Goal: Register for event/course: Sign up to attend an event or enroll in a course

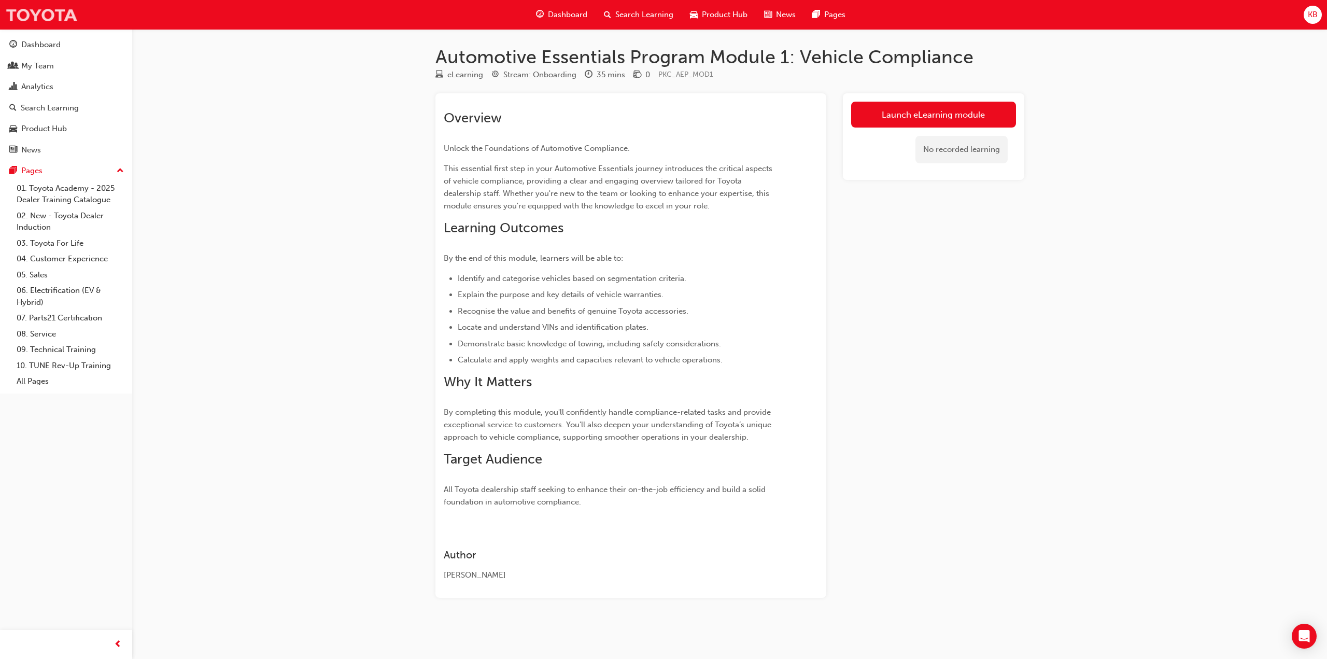
click at [53, 26] on img at bounding box center [41, 14] width 73 height 23
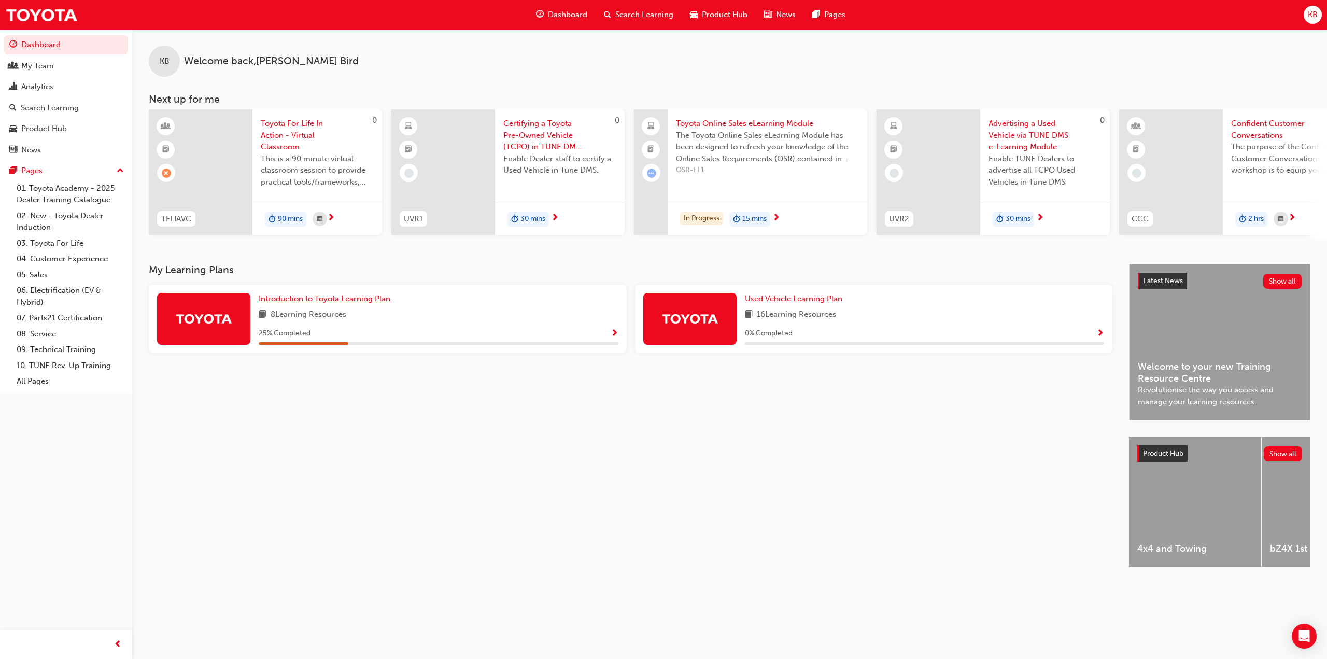
click at [356, 303] on span "Introduction to Toyota Learning Plan" at bounding box center [325, 298] width 132 height 9
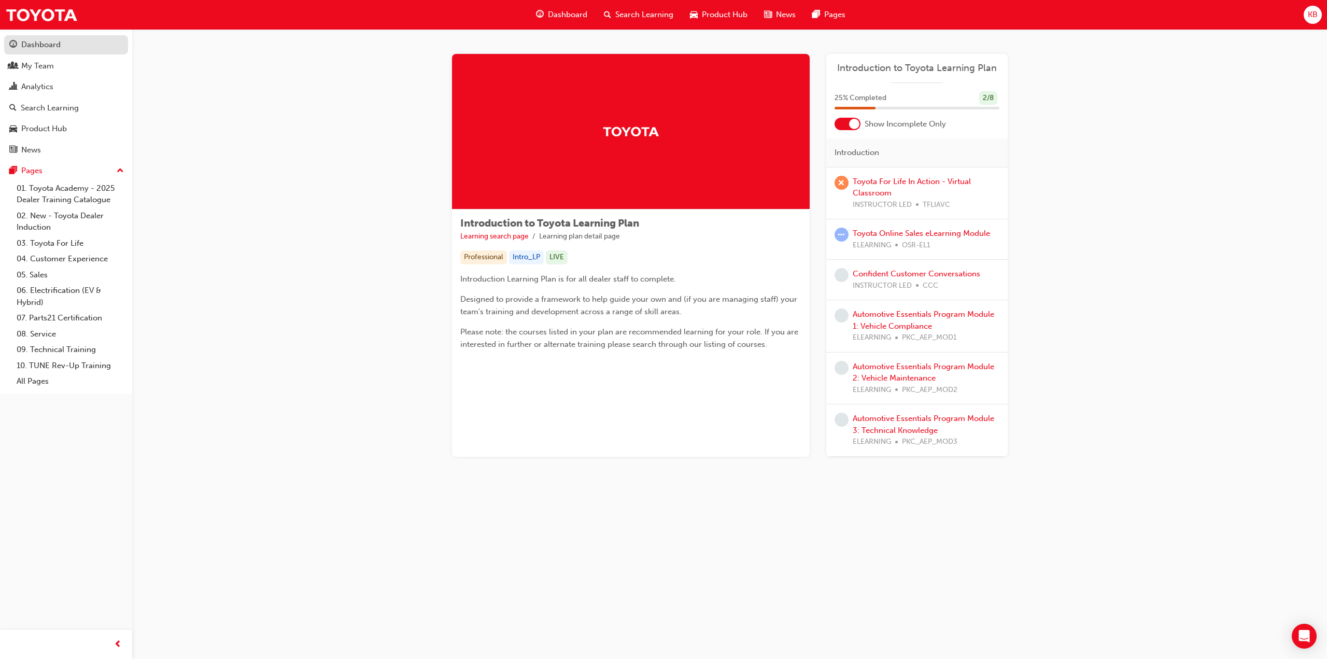
click at [40, 36] on link "Dashboard" at bounding box center [66, 44] width 124 height 19
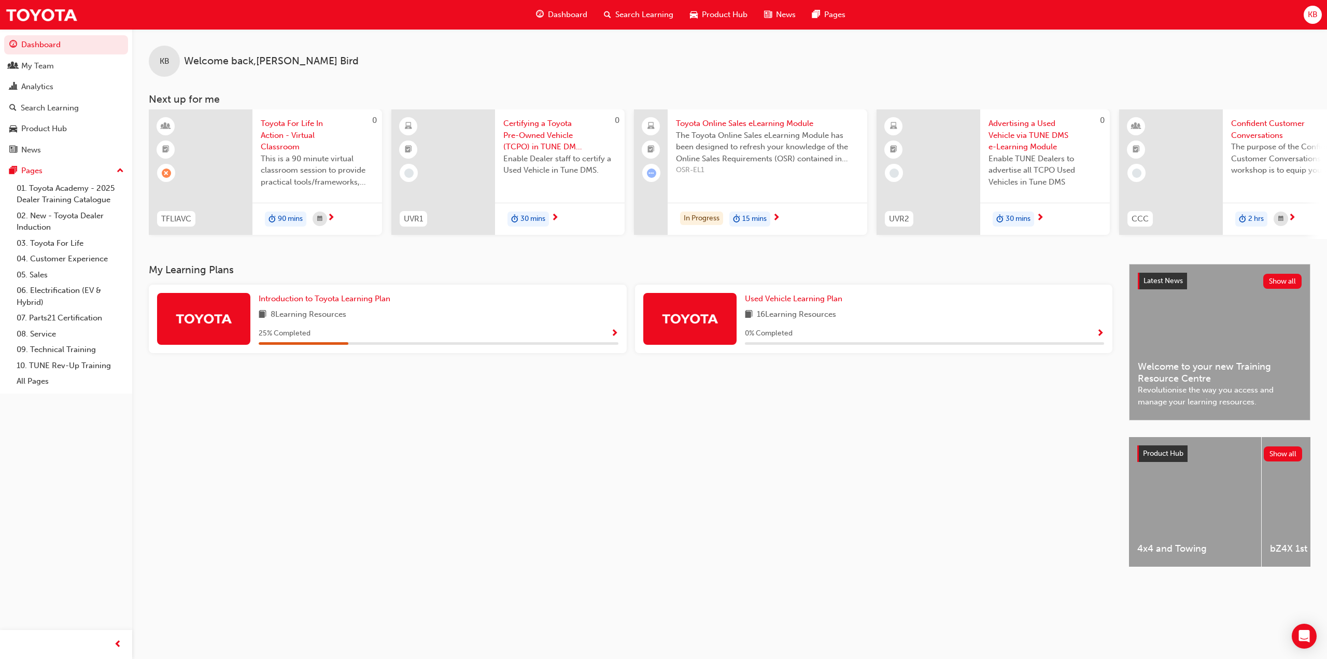
click at [614, 338] on span "Show Progress" at bounding box center [614, 333] width 8 height 9
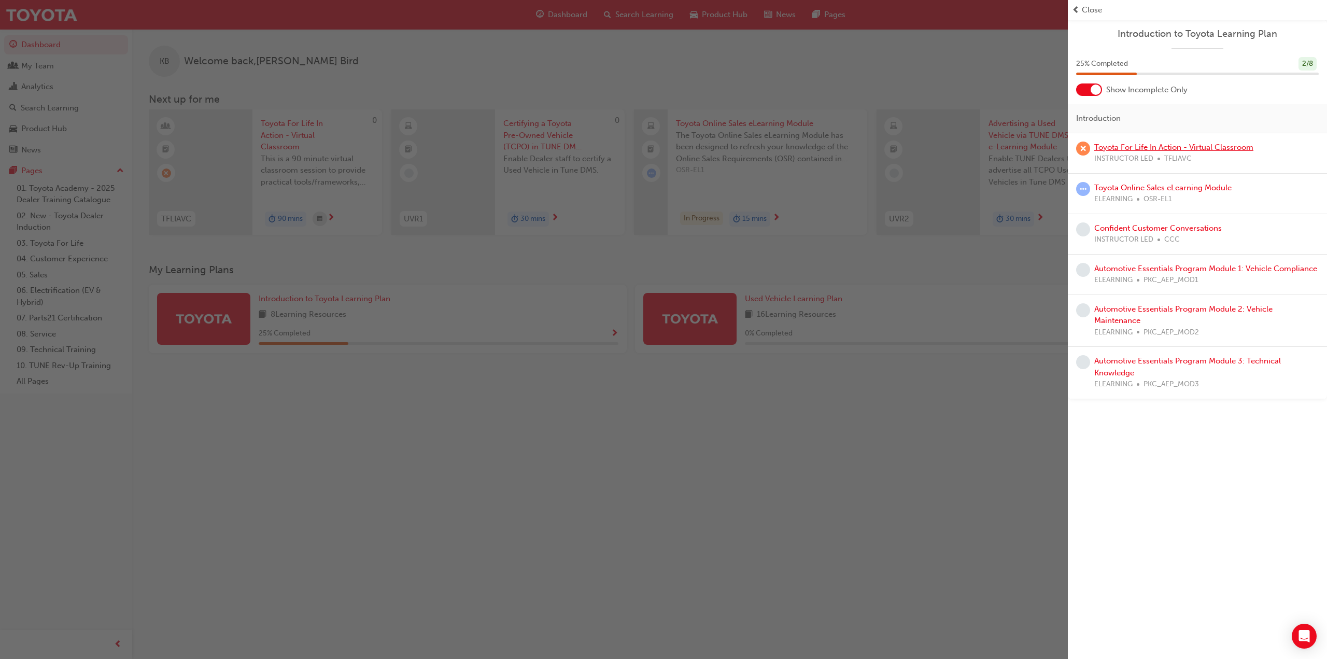
click at [1159, 145] on link "Toyota For Life In Action - Virtual Classroom" at bounding box center [1173, 146] width 159 height 9
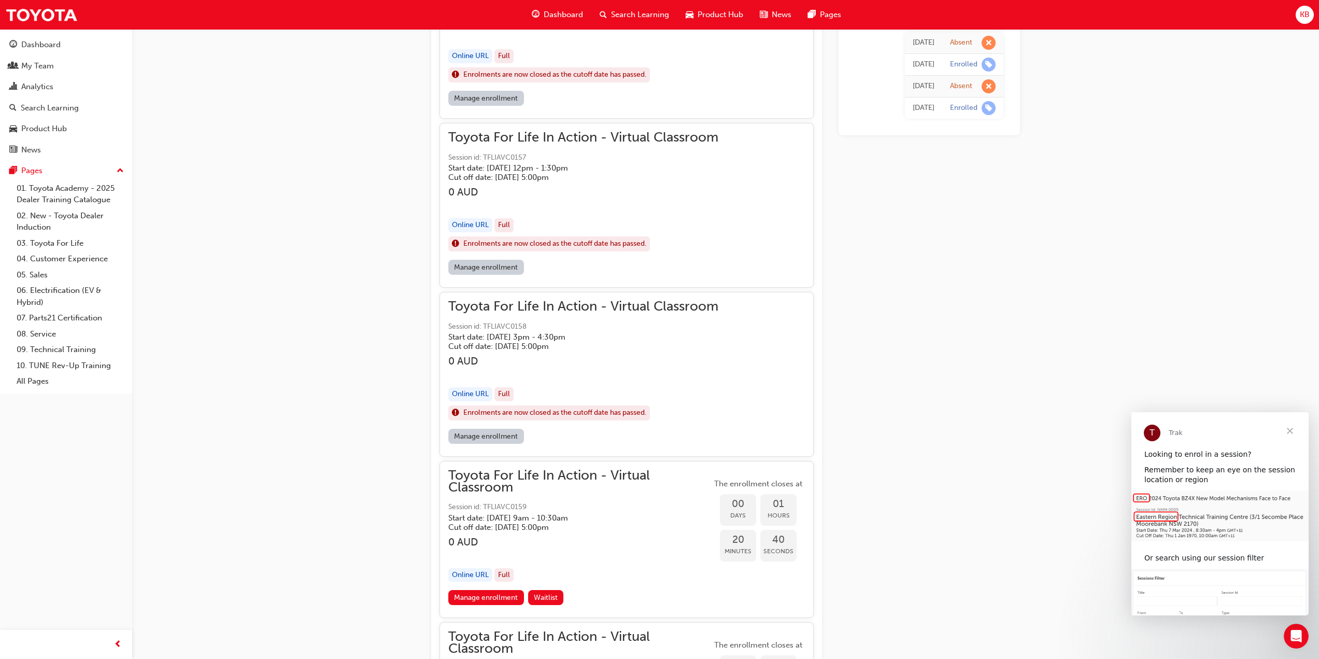
scroll to position [1127, 0]
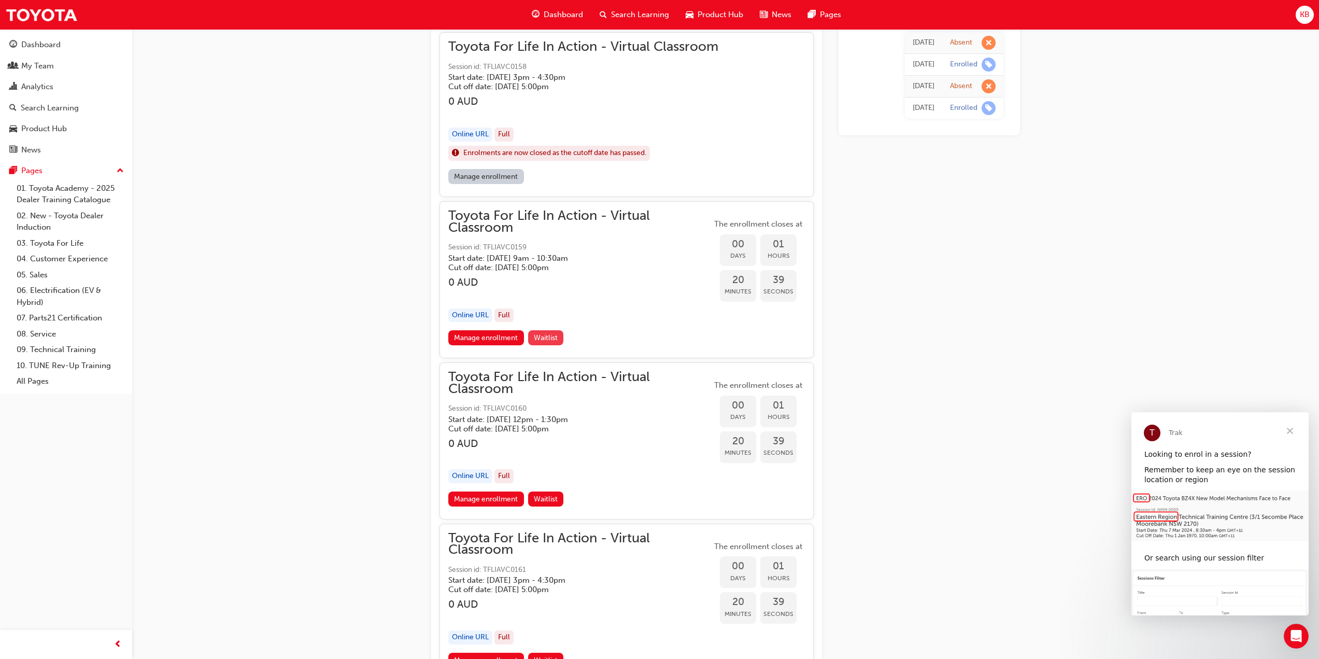
click at [555, 343] on button "Waitlist" at bounding box center [546, 337] width 36 height 15
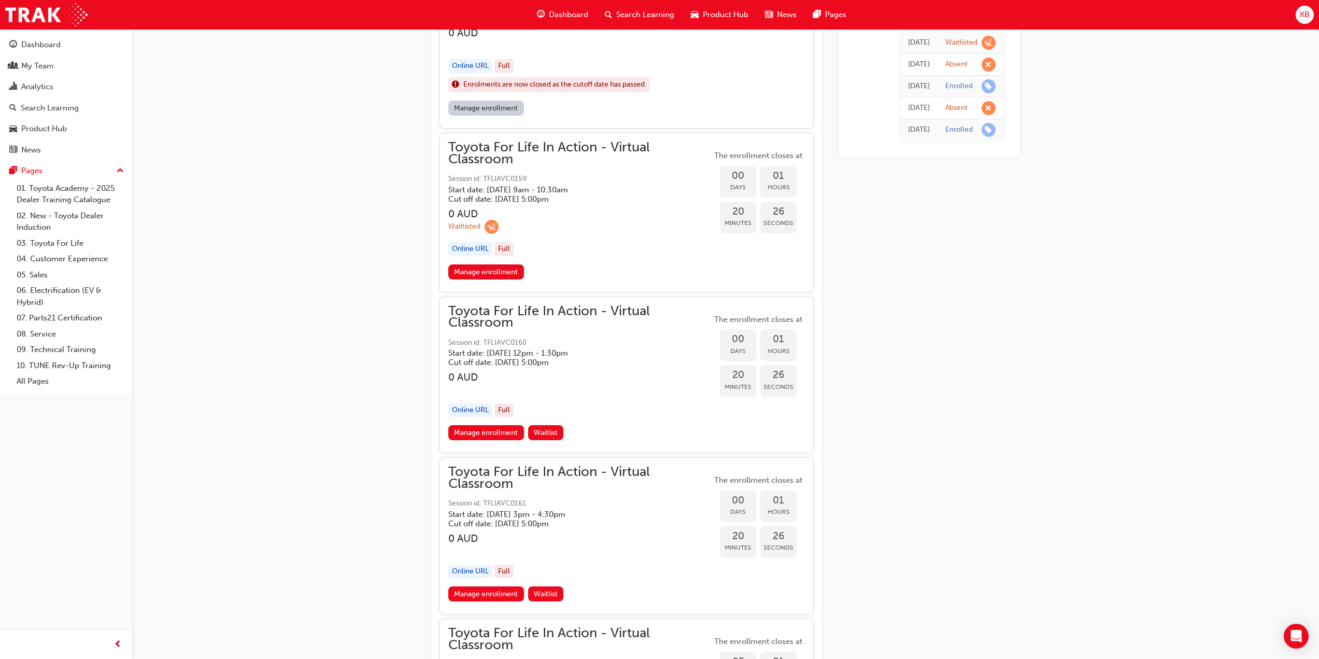
scroll to position [1230, 0]
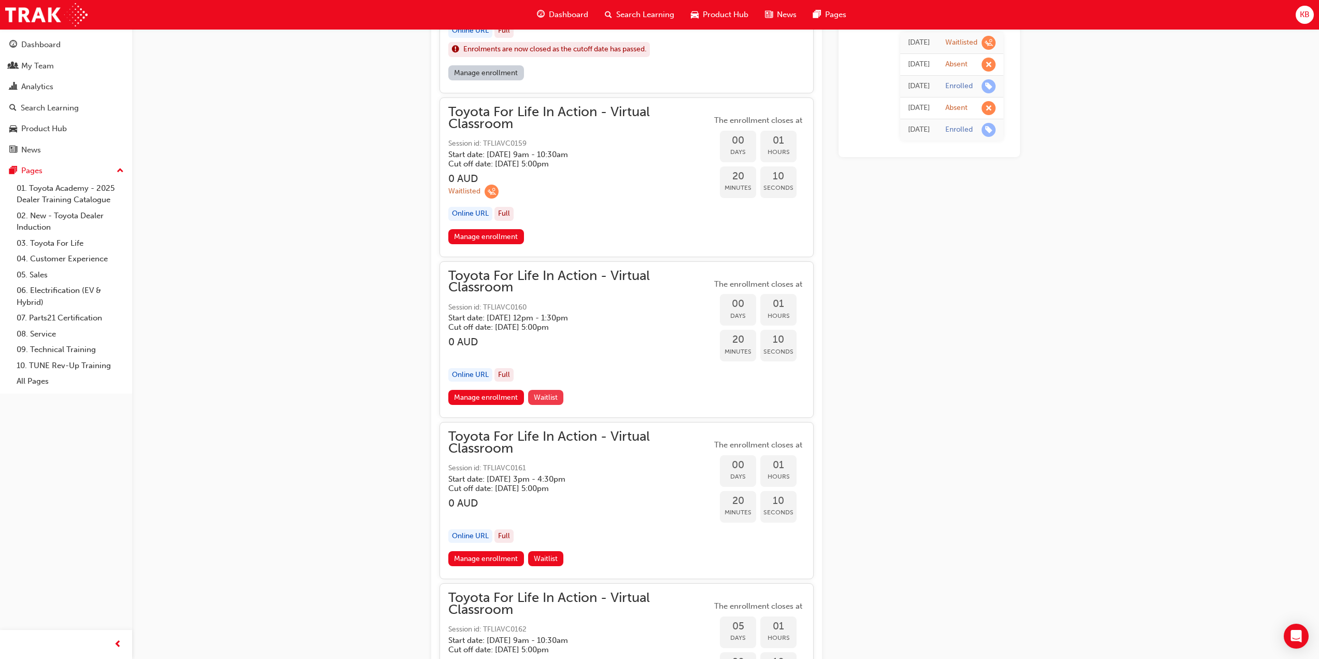
click at [556, 397] on span "Waitlist" at bounding box center [546, 397] width 24 height 9
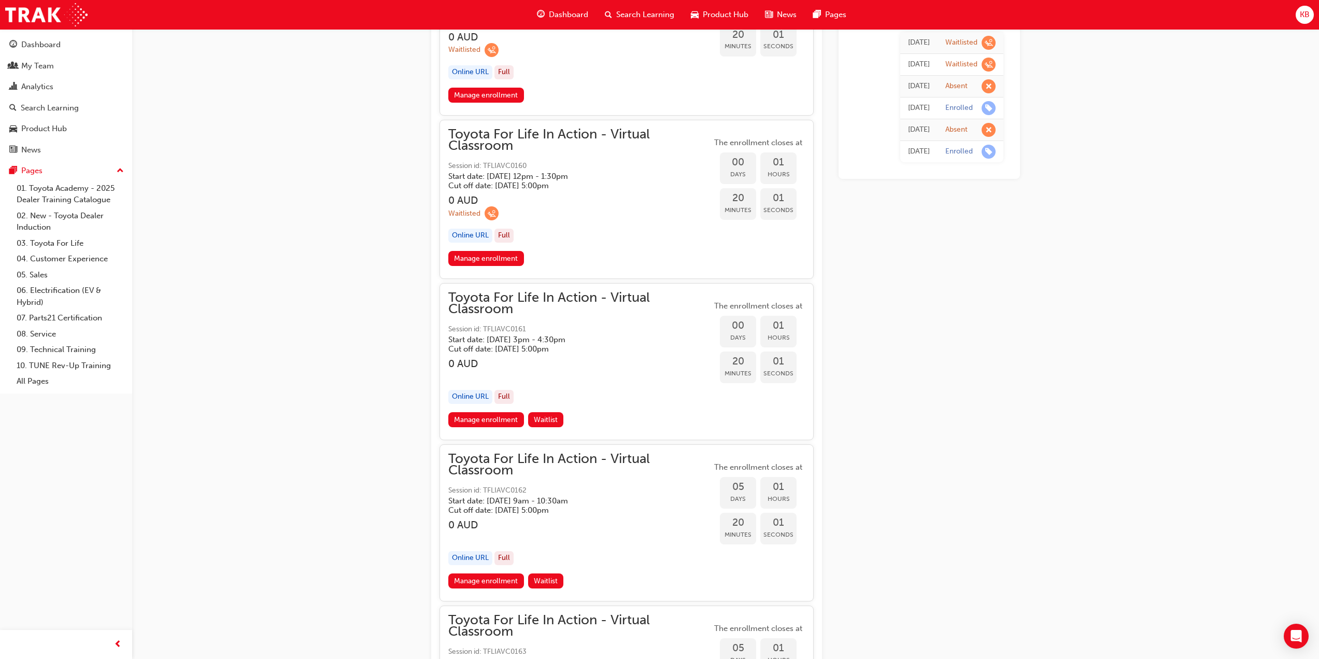
scroll to position [1389, 0]
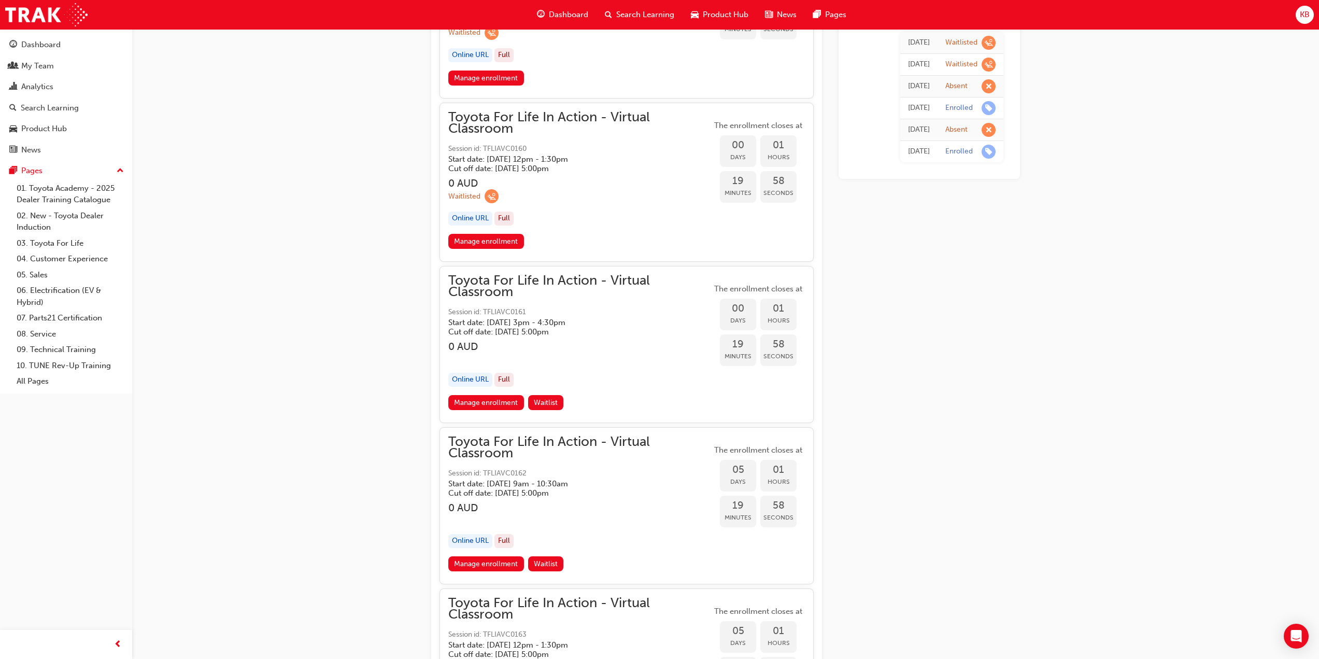
click at [556, 397] on button "Waitlist" at bounding box center [546, 402] width 36 height 15
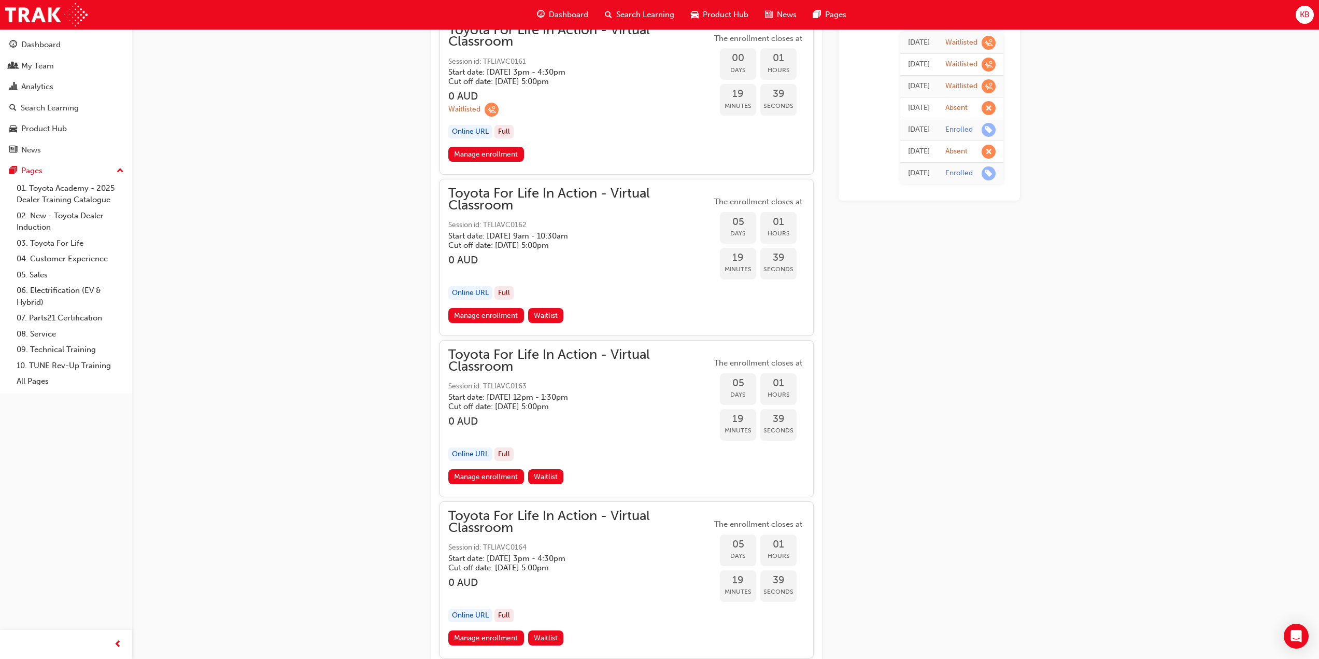
scroll to position [1645, 0]
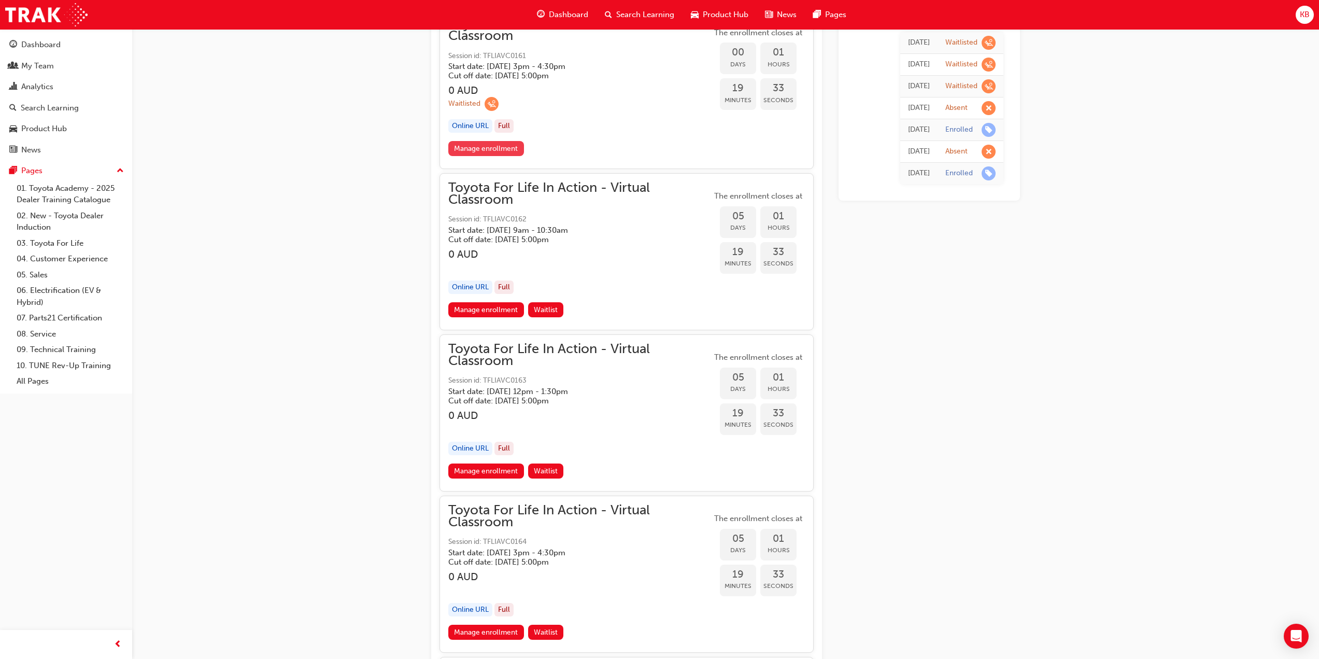
click at [493, 154] on link "Manage enrollment" at bounding box center [486, 148] width 76 height 15
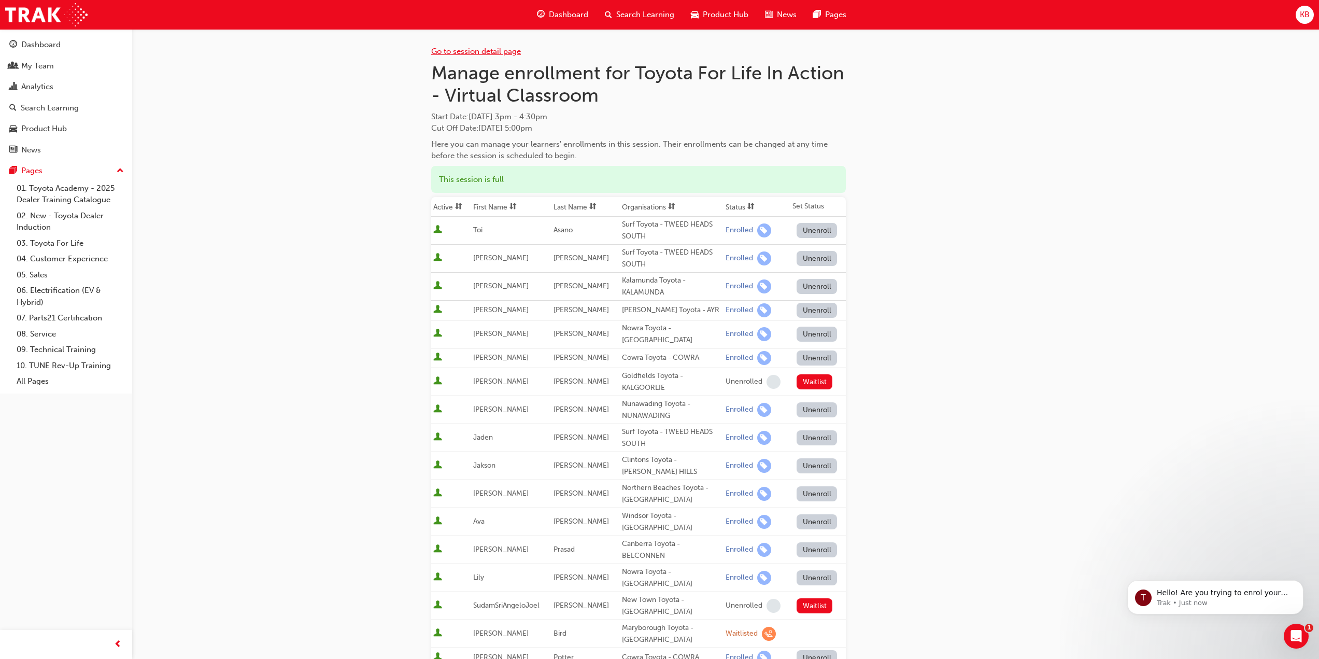
click at [450, 47] on link "Go to session detail page" at bounding box center [476, 51] width 90 height 9
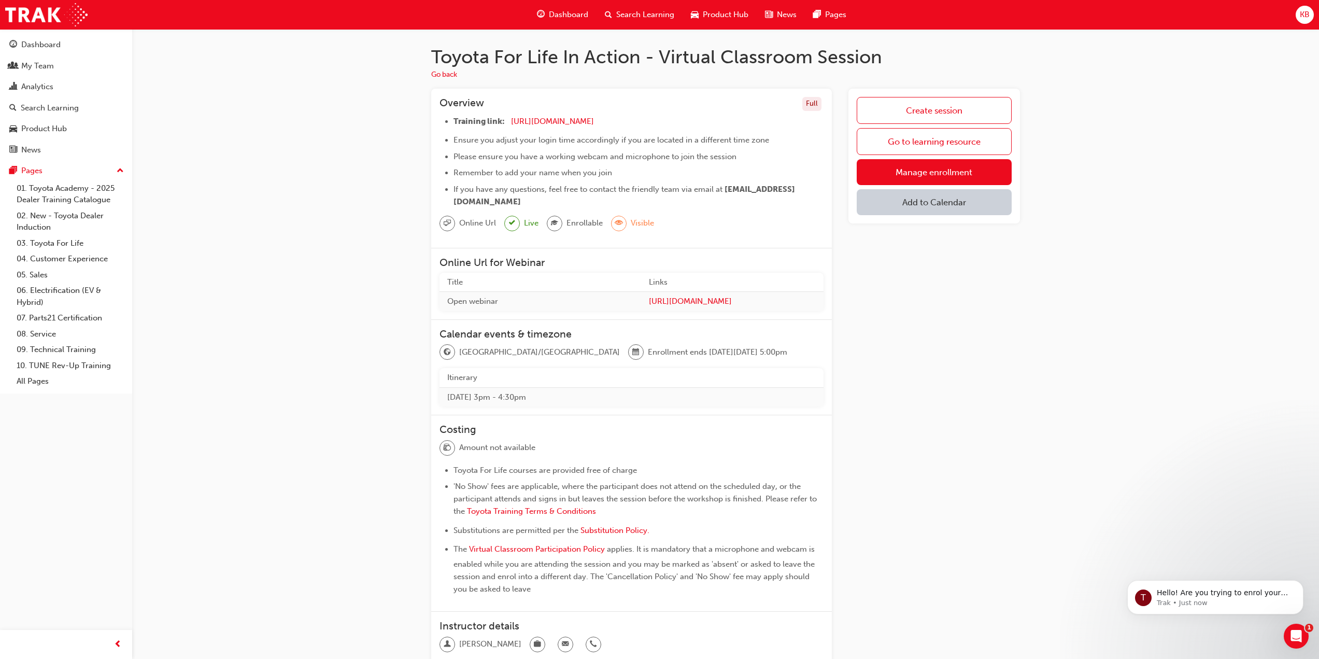
click at [563, 222] on div at bounding box center [557, 224] width 20 height 16
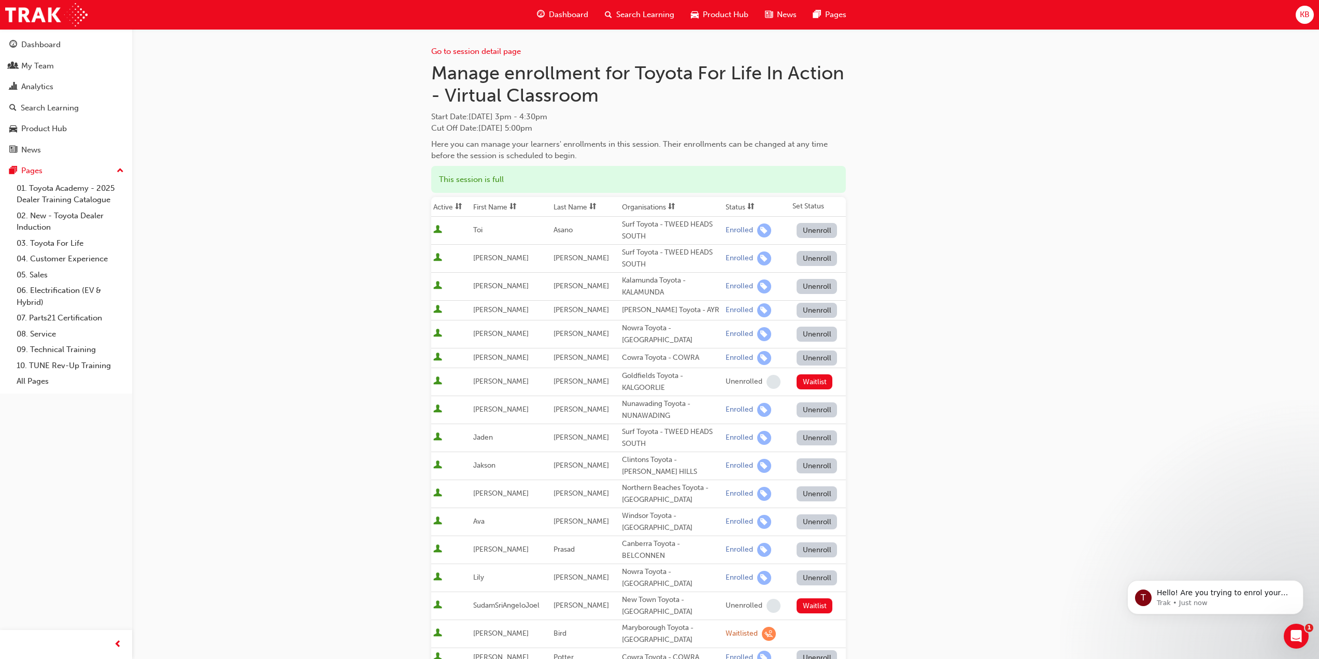
drag, startPoint x: 307, startPoint y: 112, endPoint x: 301, endPoint y: 110, distance: 6.3
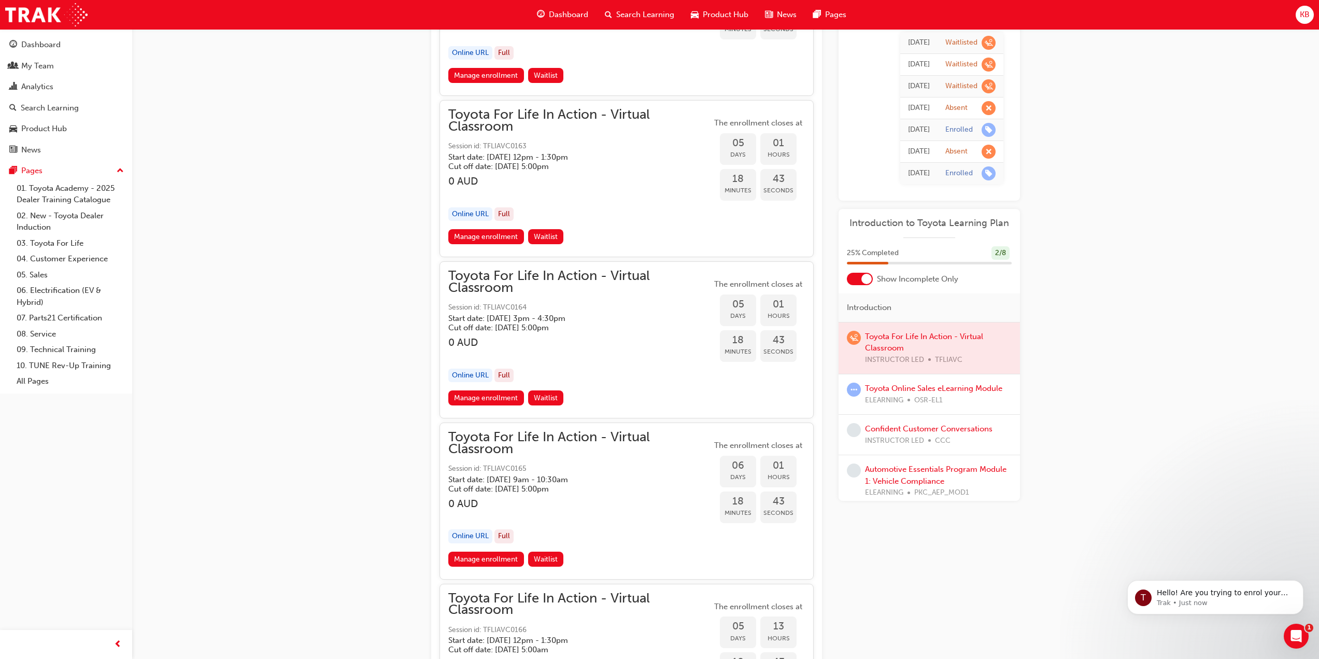
scroll to position [1904, 0]
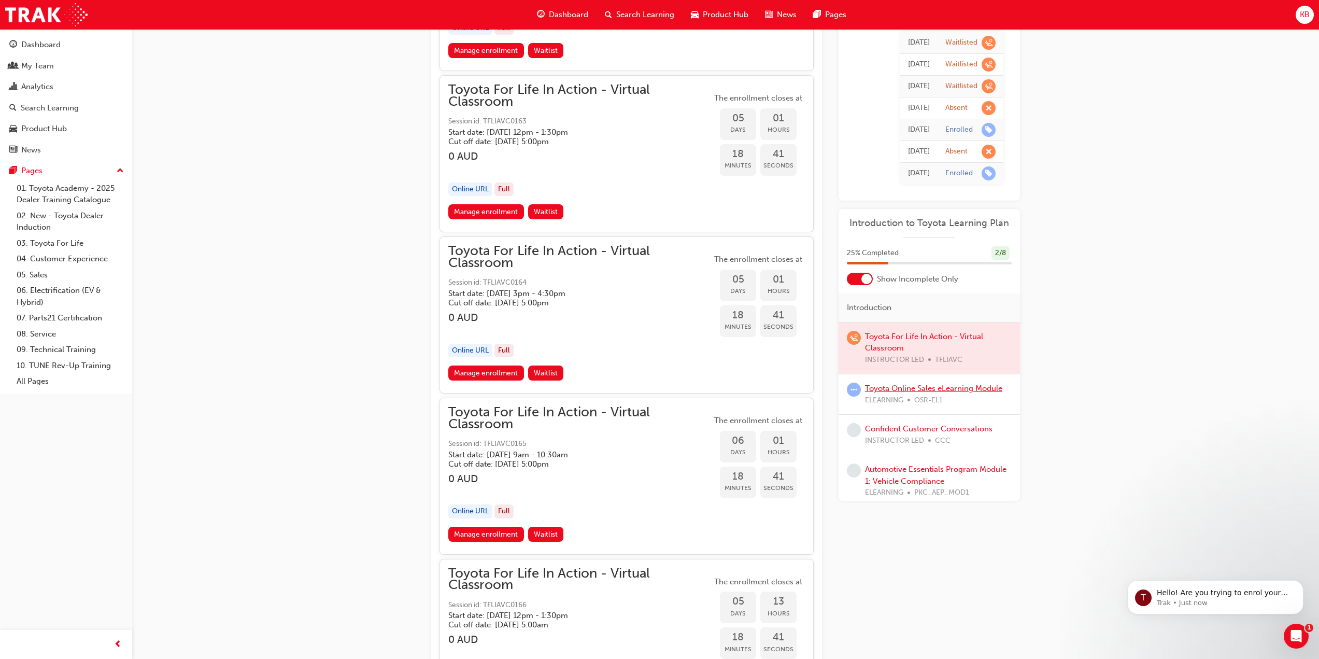
click at [986, 390] on link "Toyota Online Sales eLearning Module" at bounding box center [933, 387] width 137 height 9
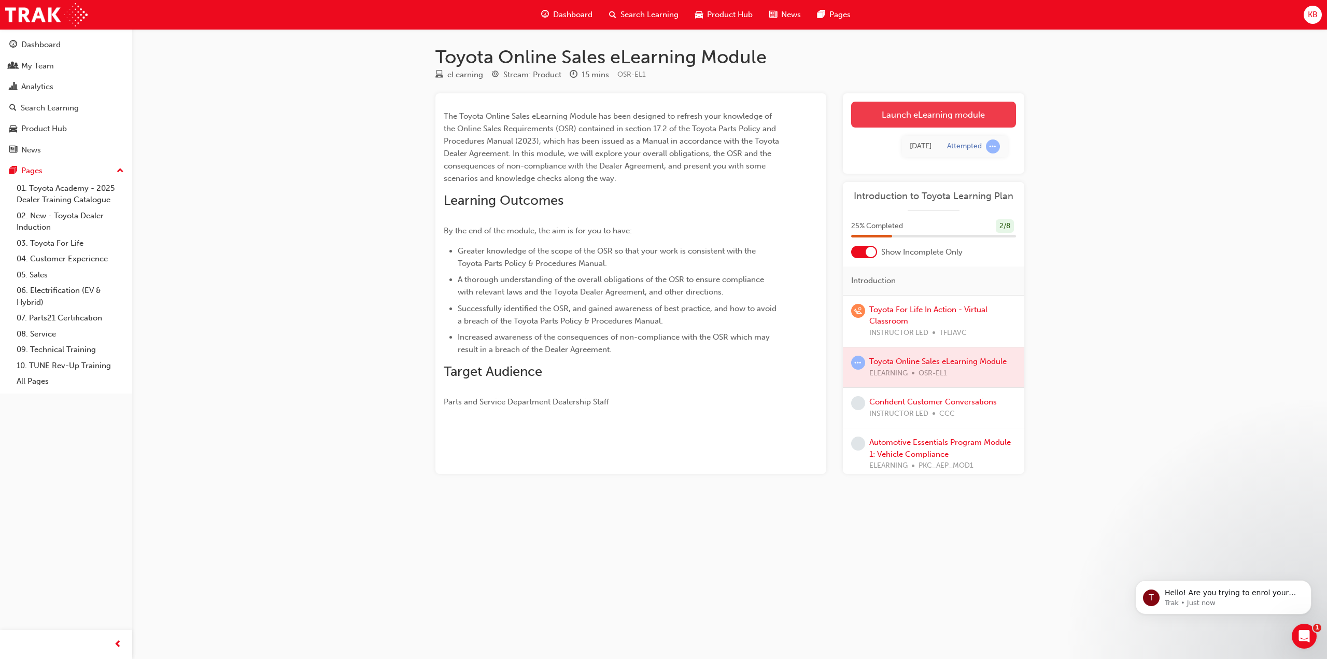
click at [929, 109] on link "Launch eLearning module" at bounding box center [933, 115] width 165 height 26
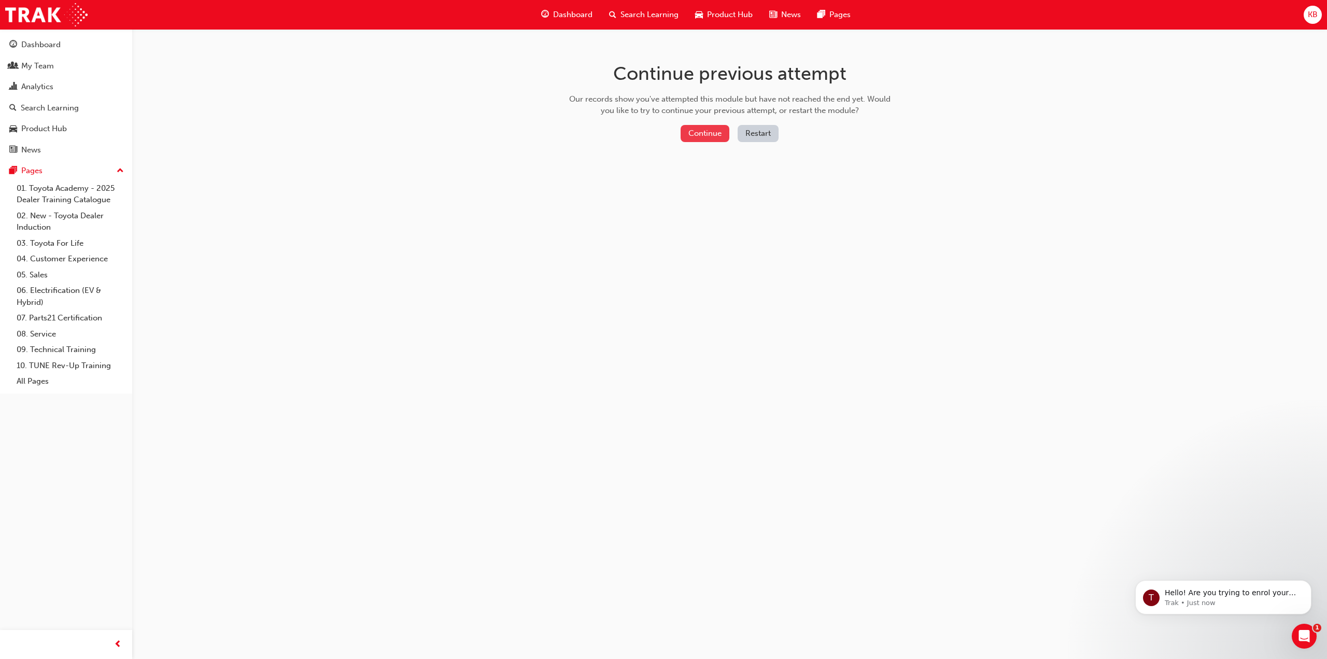
click at [707, 135] on button "Continue" at bounding box center [704, 133] width 49 height 17
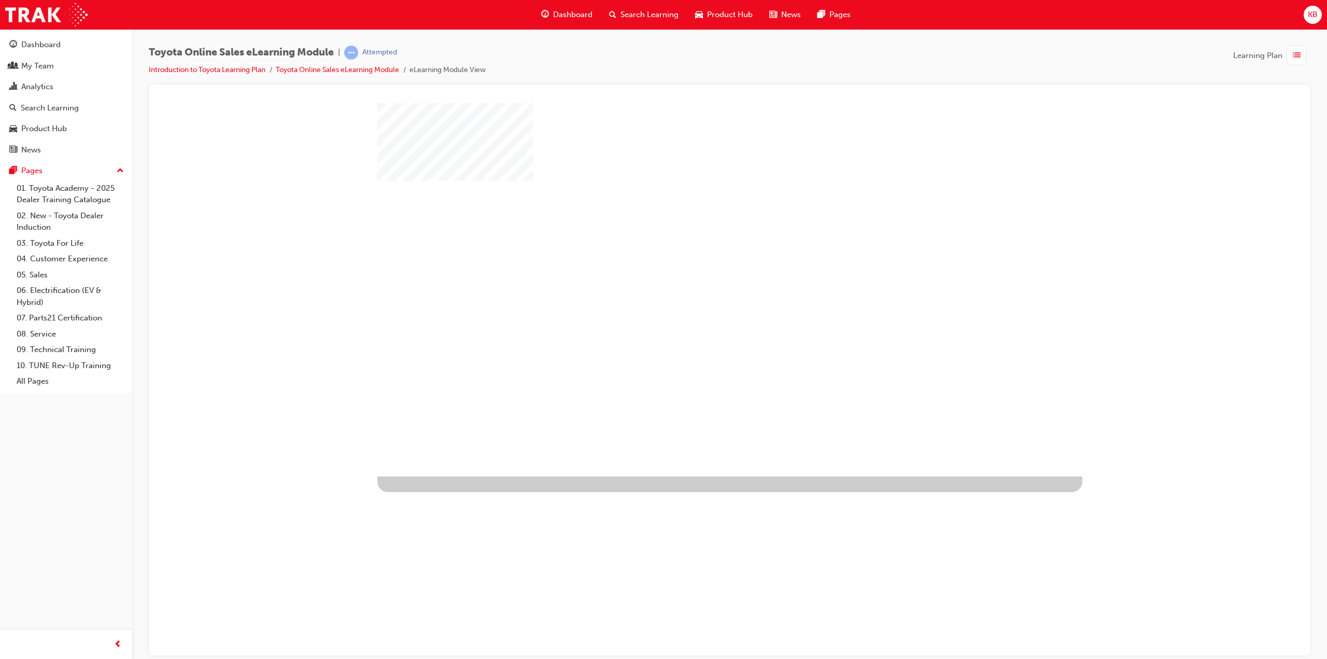
click at [700, 259] on div "play" at bounding box center [700, 259] width 0 height 0
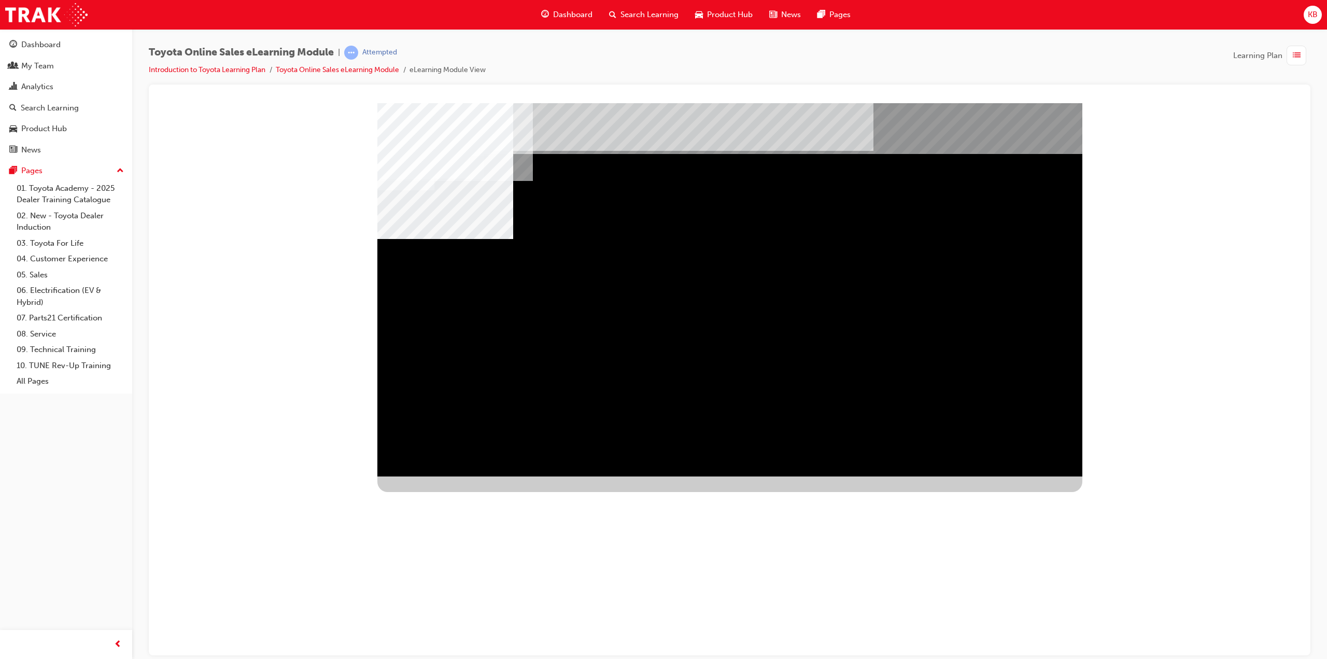
click at [491, 630] on div "Image" at bounding box center [434, 657] width 114 height 54
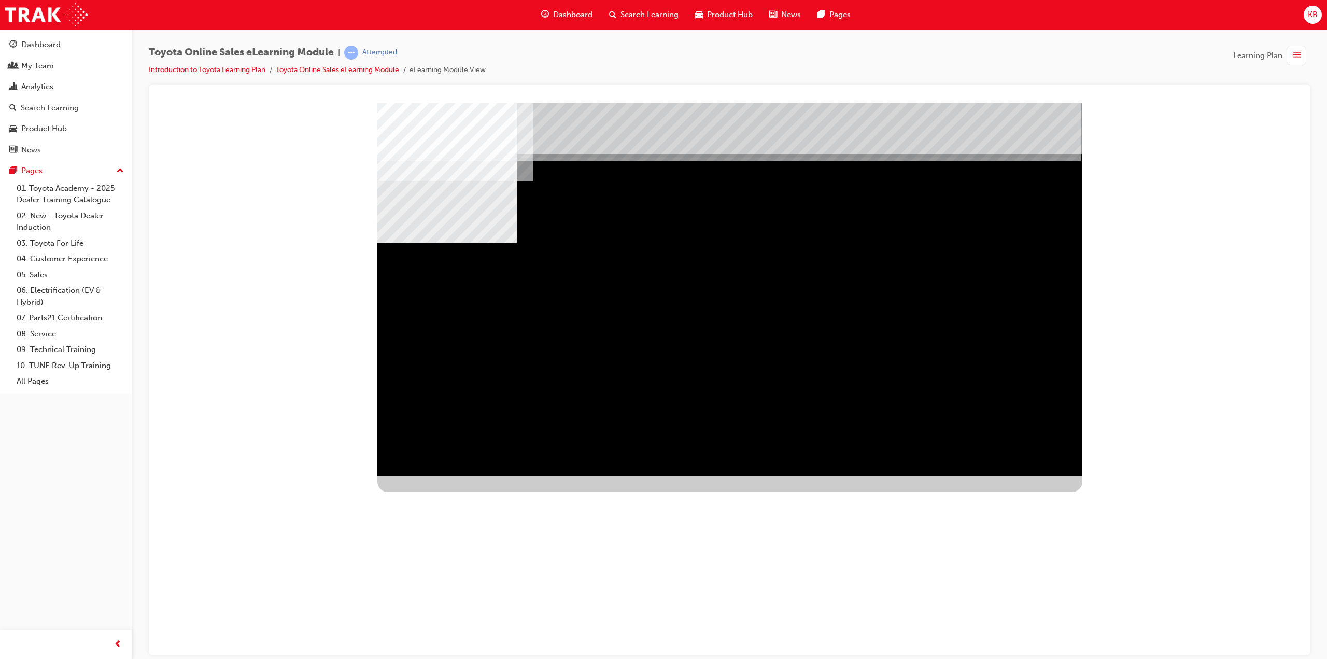
click at [513, 603] on div "01\3OVERALL OBLIGATIONS\3\3\3" at bounding box center [445, 671] width 136 height 136
click at [968, 315] on div "multistate" at bounding box center [729, 289] width 705 height 373
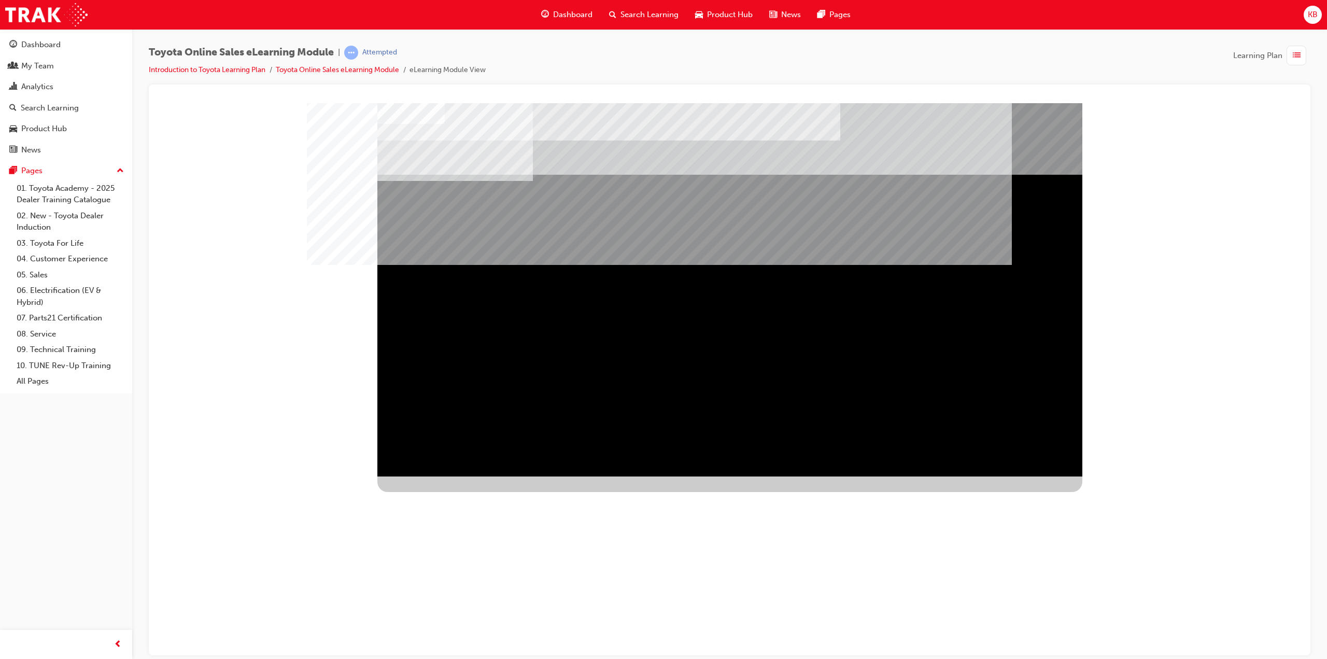
click at [443, 603] on div "NEXT Trigger this button to go to the next slide" at bounding box center [409, 612] width 65 height 19
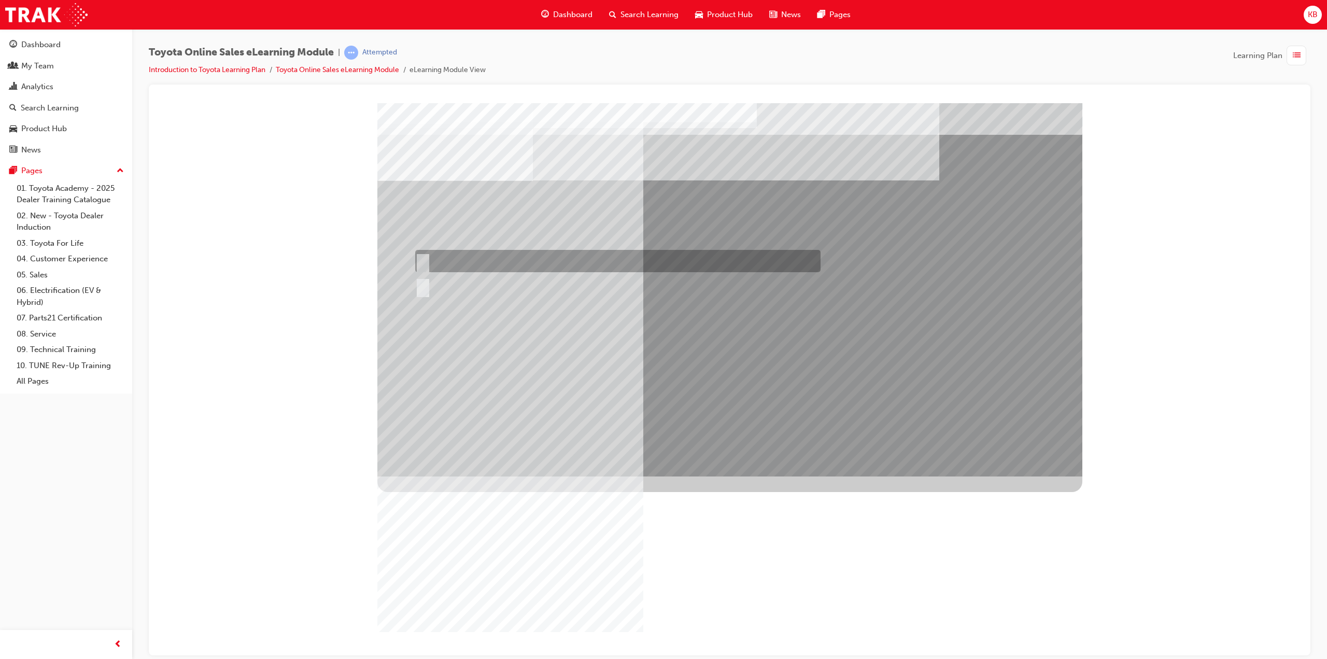
click at [423, 260] on input "True" at bounding box center [420, 260] width 11 height 11
radio input "true"
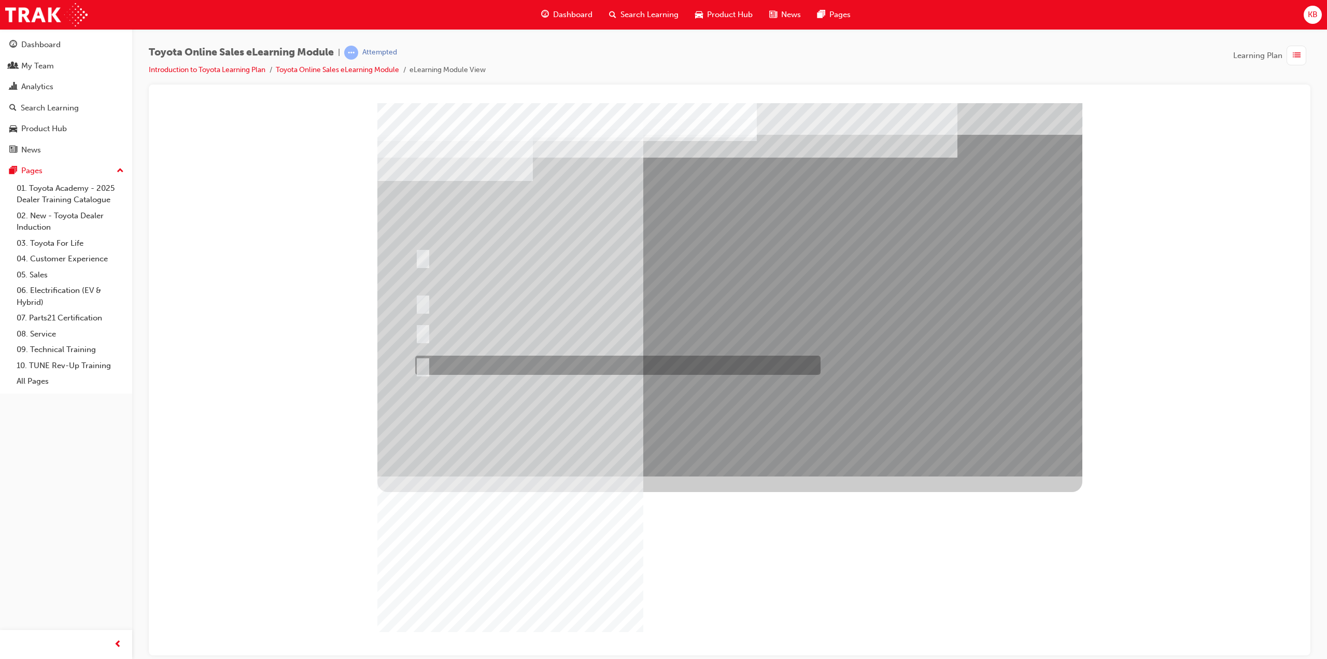
click at [425, 363] on input "It must be TMCA approved Dealer name." at bounding box center [420, 365] width 11 height 11
radio input "true"
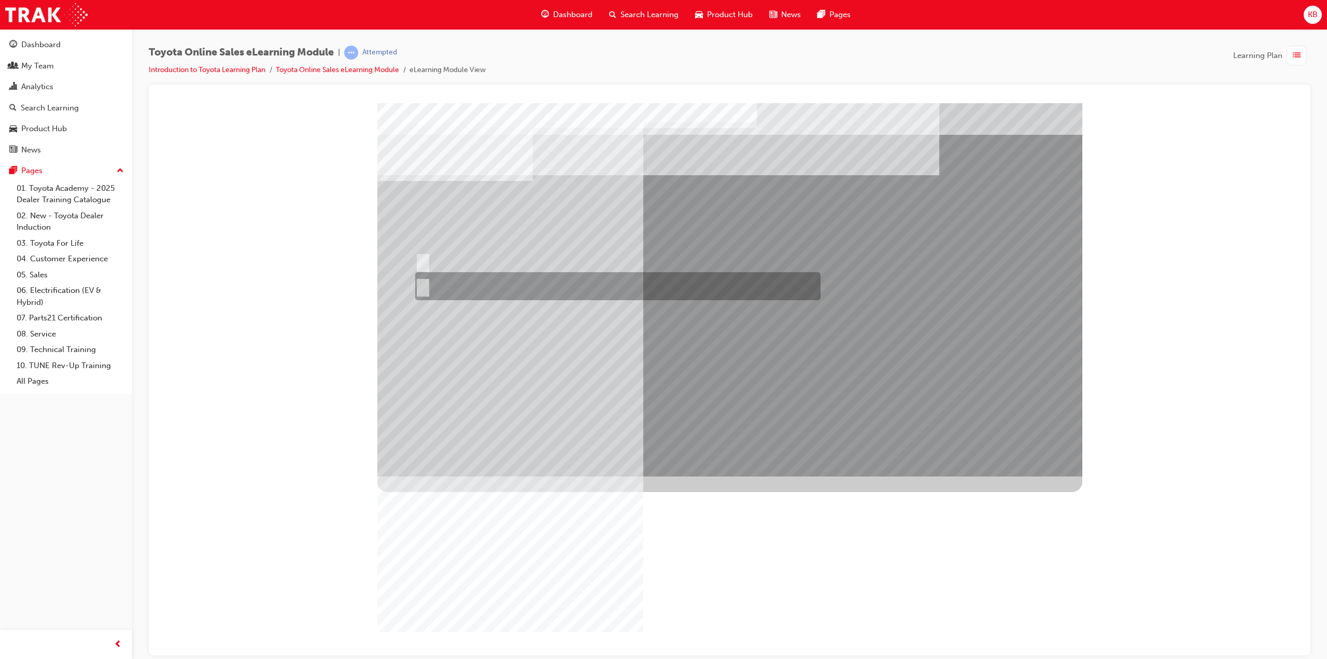
click at [423, 283] on input "No" at bounding box center [420, 285] width 11 height 11
radio input "true"
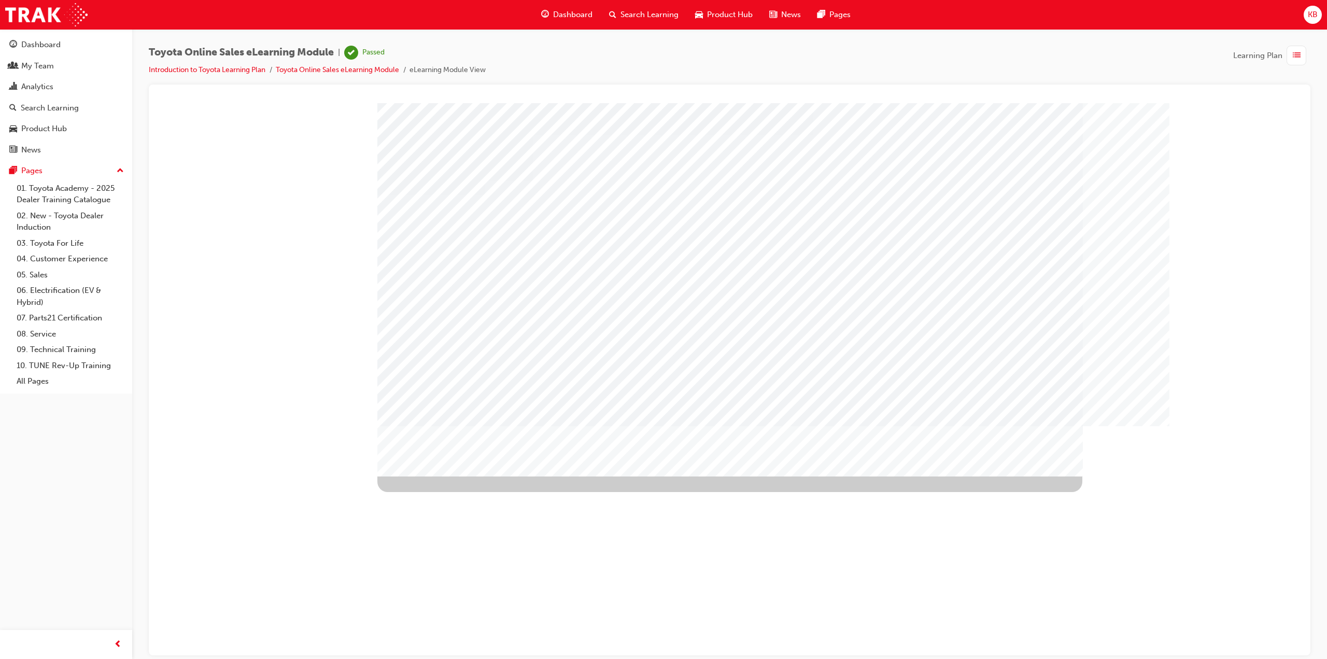
click at [45, 175] on div "Pages" at bounding box center [65, 170] width 113 height 13
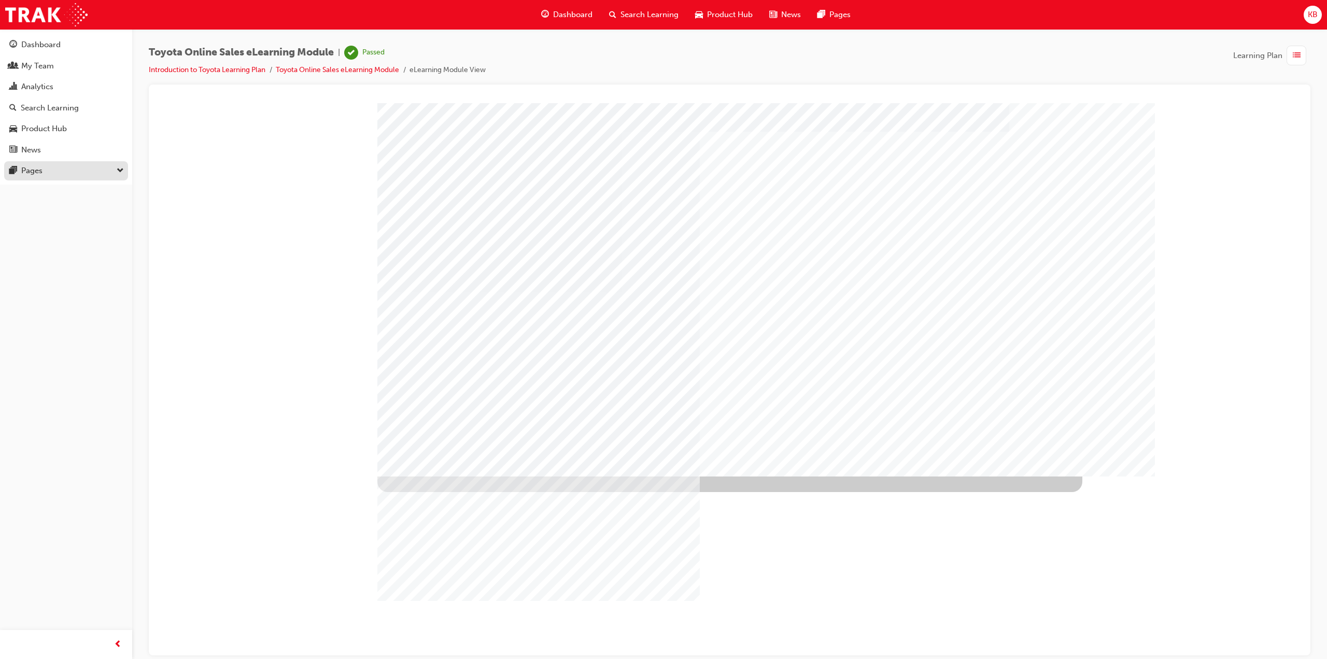
click at [45, 175] on div "Pages" at bounding box center [65, 170] width 113 height 13
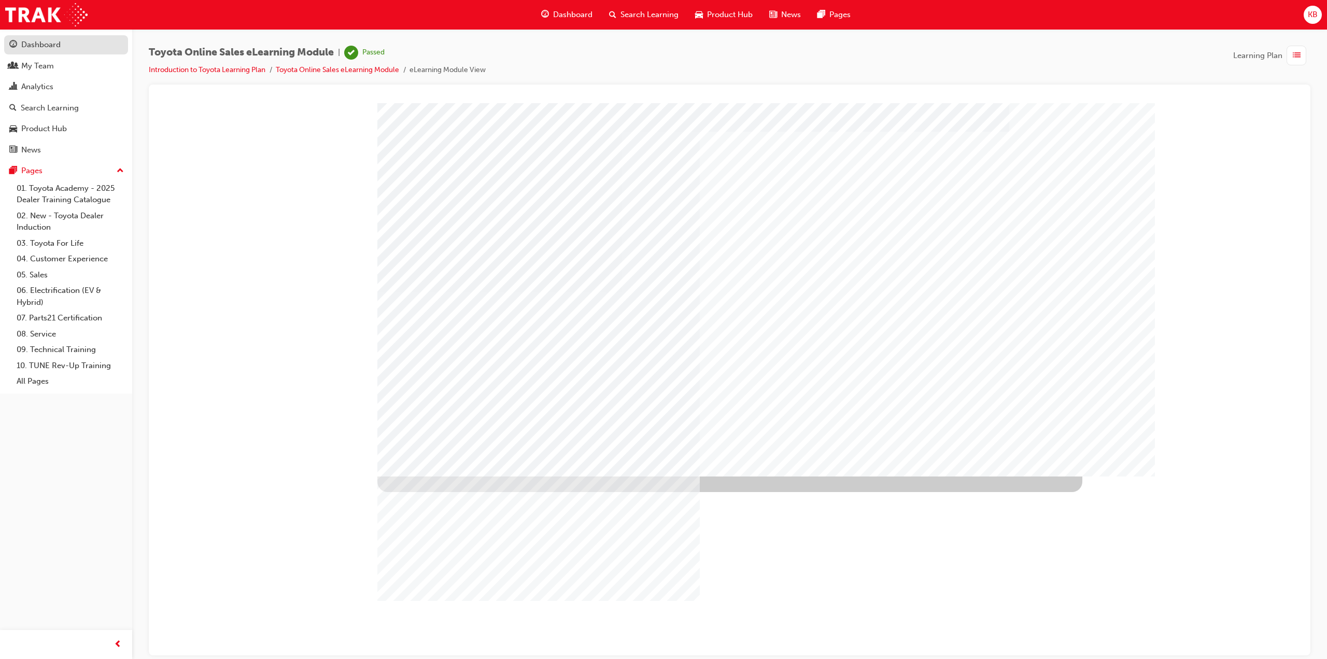
click at [63, 36] on link "Dashboard" at bounding box center [66, 44] width 124 height 19
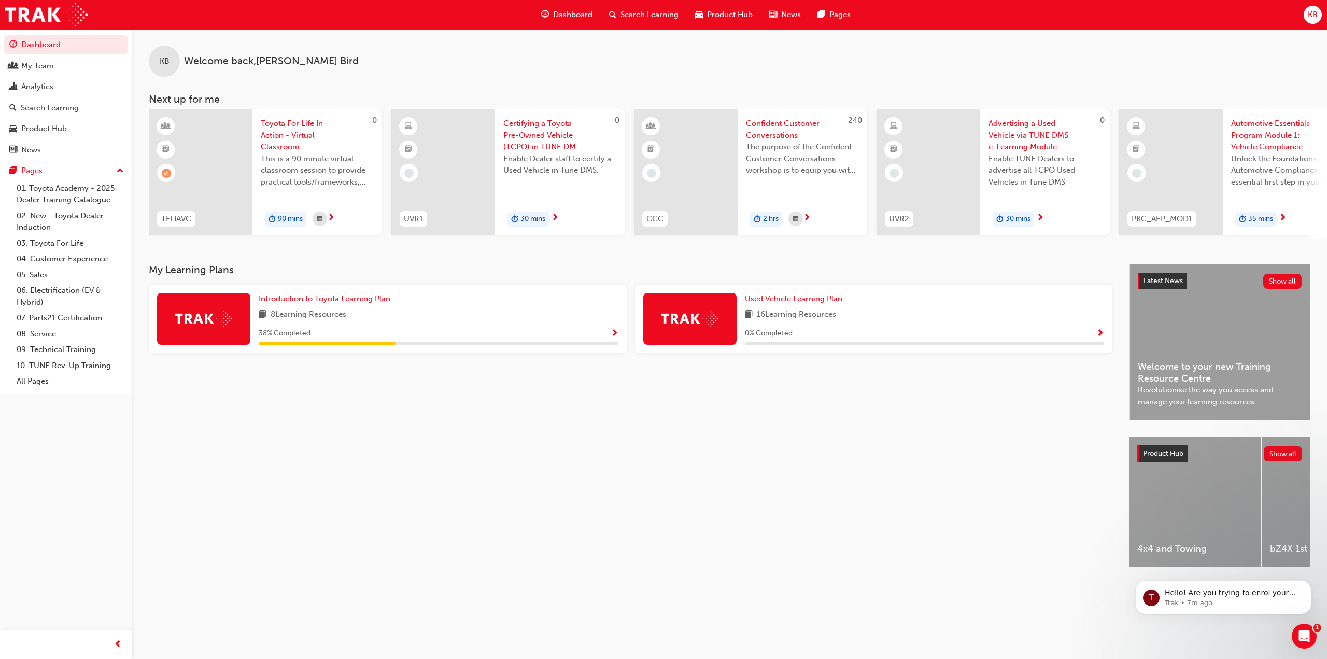
click at [320, 303] on span "Introduction to Toyota Learning Plan" at bounding box center [325, 298] width 132 height 9
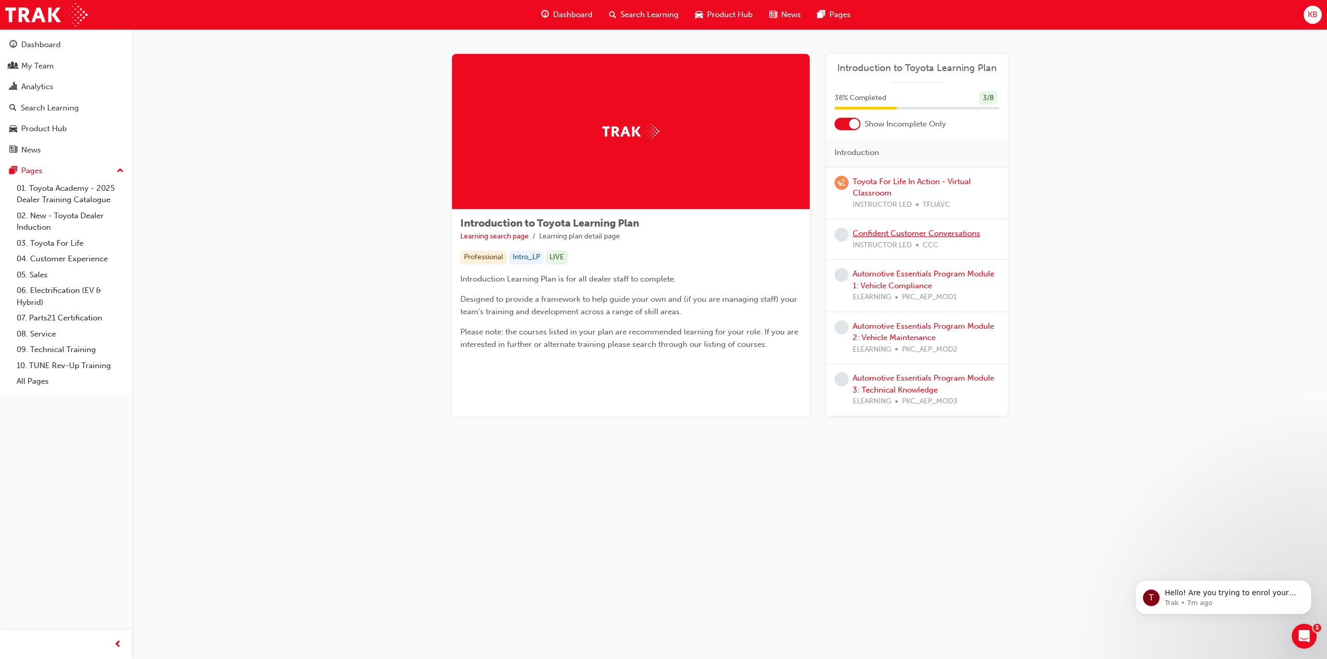
click at [900, 234] on link "Confident Customer Conversations" at bounding box center [915, 233] width 127 height 9
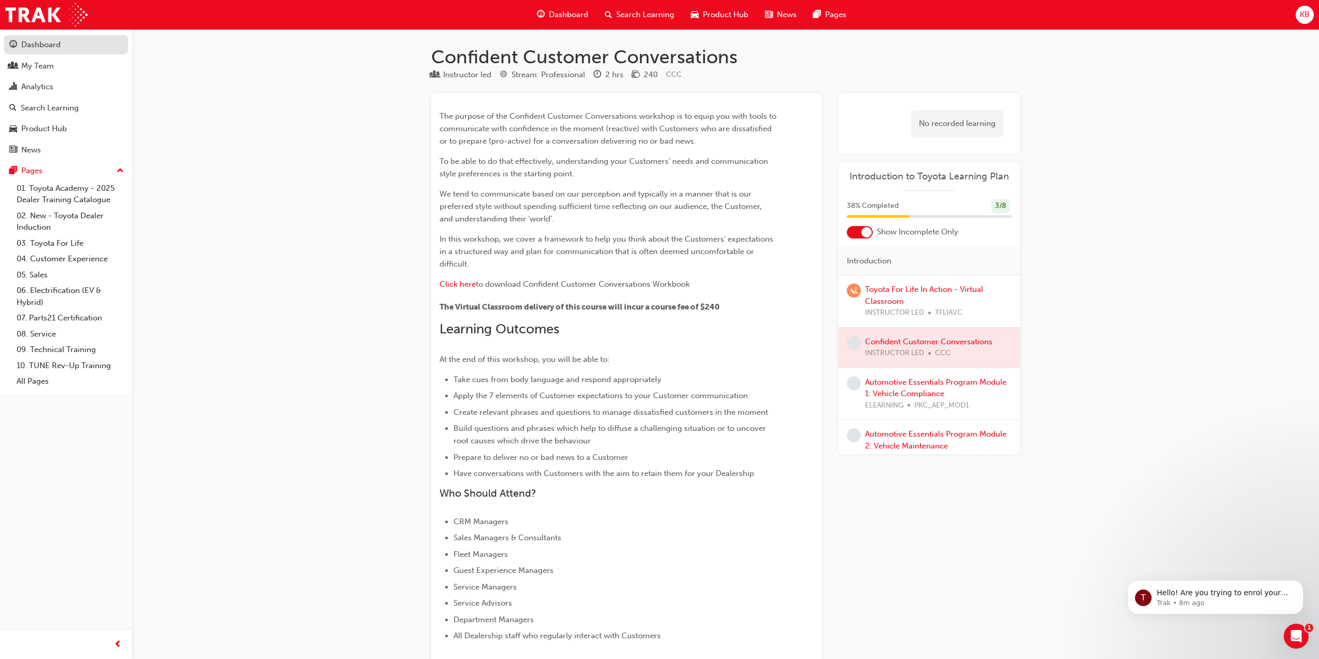
click at [44, 42] on div "Dashboard" at bounding box center [40, 45] width 39 height 12
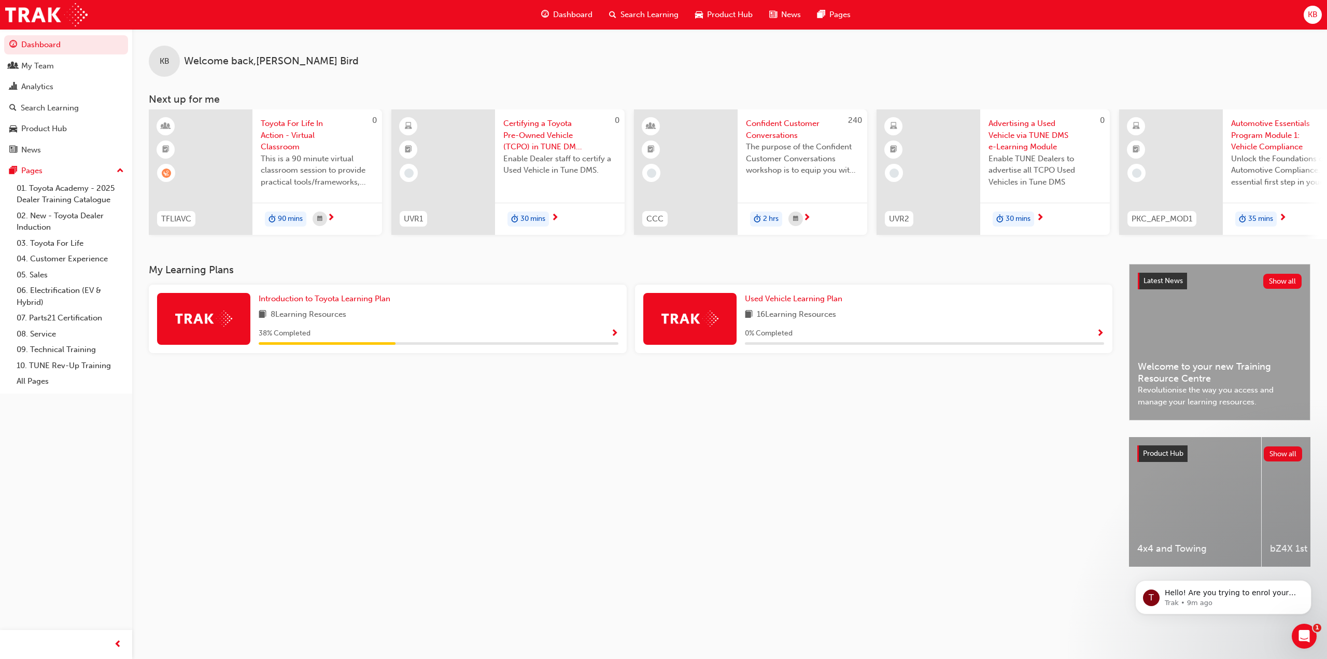
click at [347, 294] on div "Introduction to Toyota Learning Plan 8 Learning Resources 38 % Completed" at bounding box center [388, 318] width 478 height 68
click at [351, 300] on span "Introduction to Toyota Learning Plan" at bounding box center [325, 298] width 132 height 9
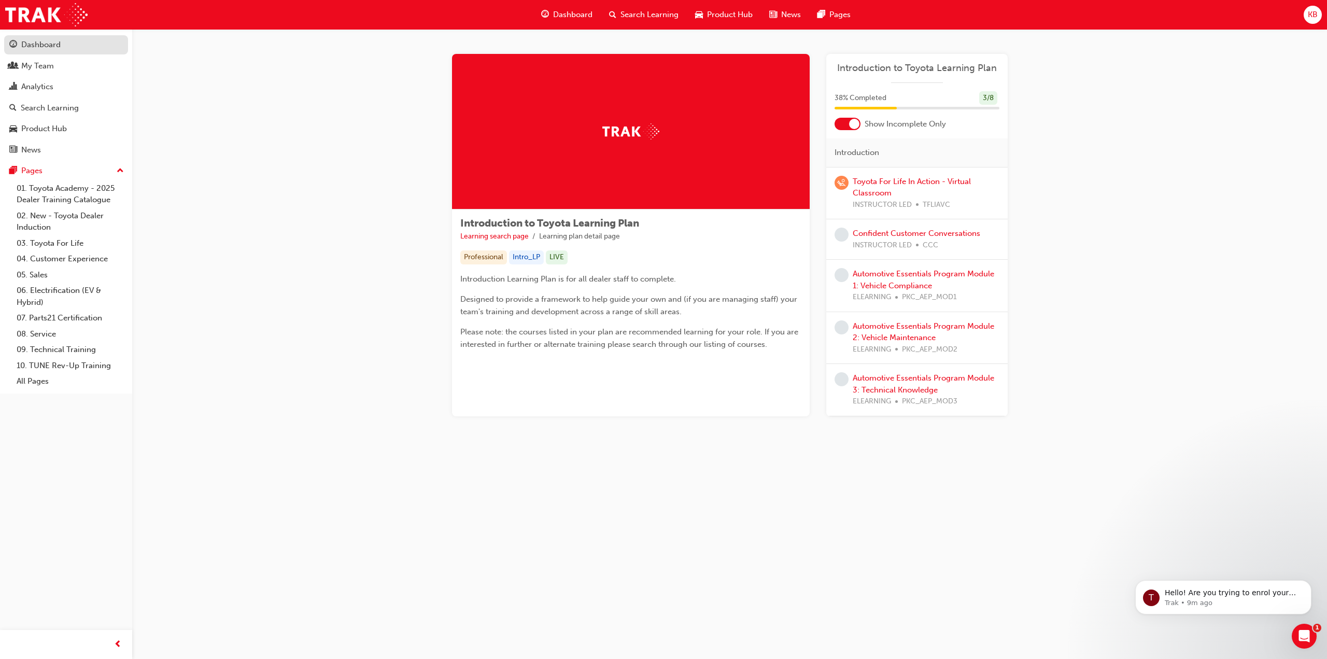
click at [92, 48] on div "Dashboard" at bounding box center [65, 44] width 113 height 13
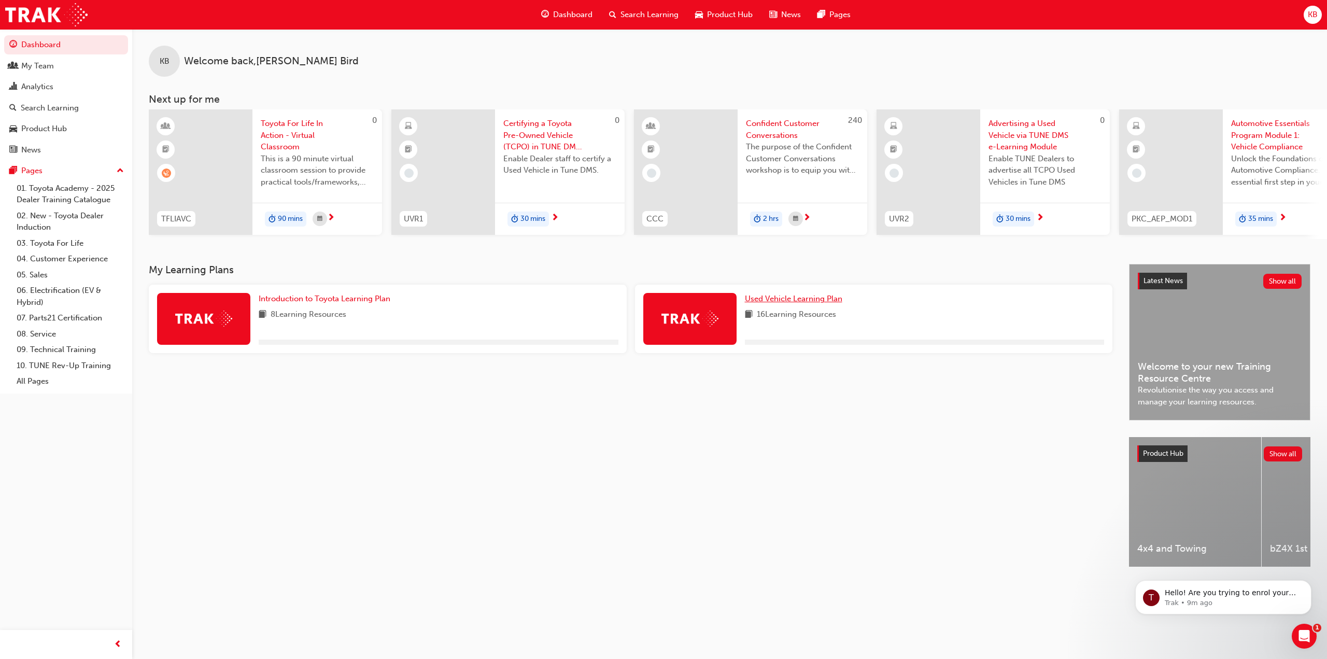
click at [811, 299] on span "Used Vehicle Learning Plan" at bounding box center [793, 298] width 97 height 9
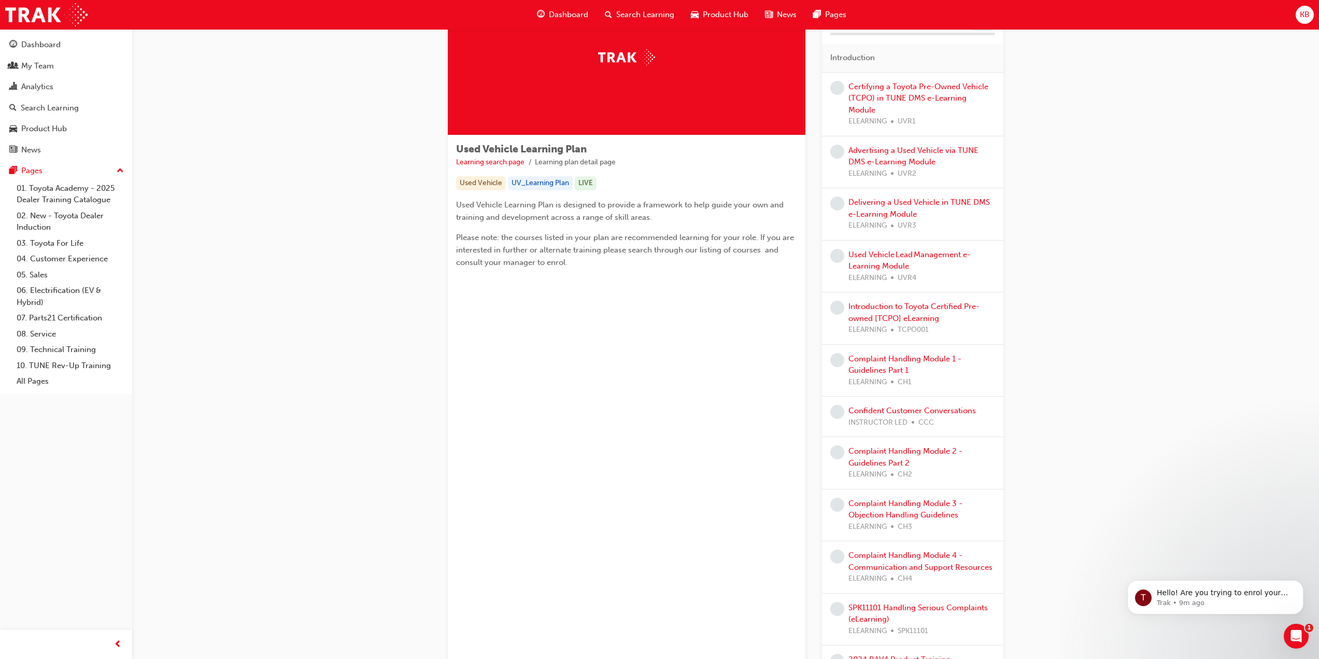
scroll to position [155, 0]
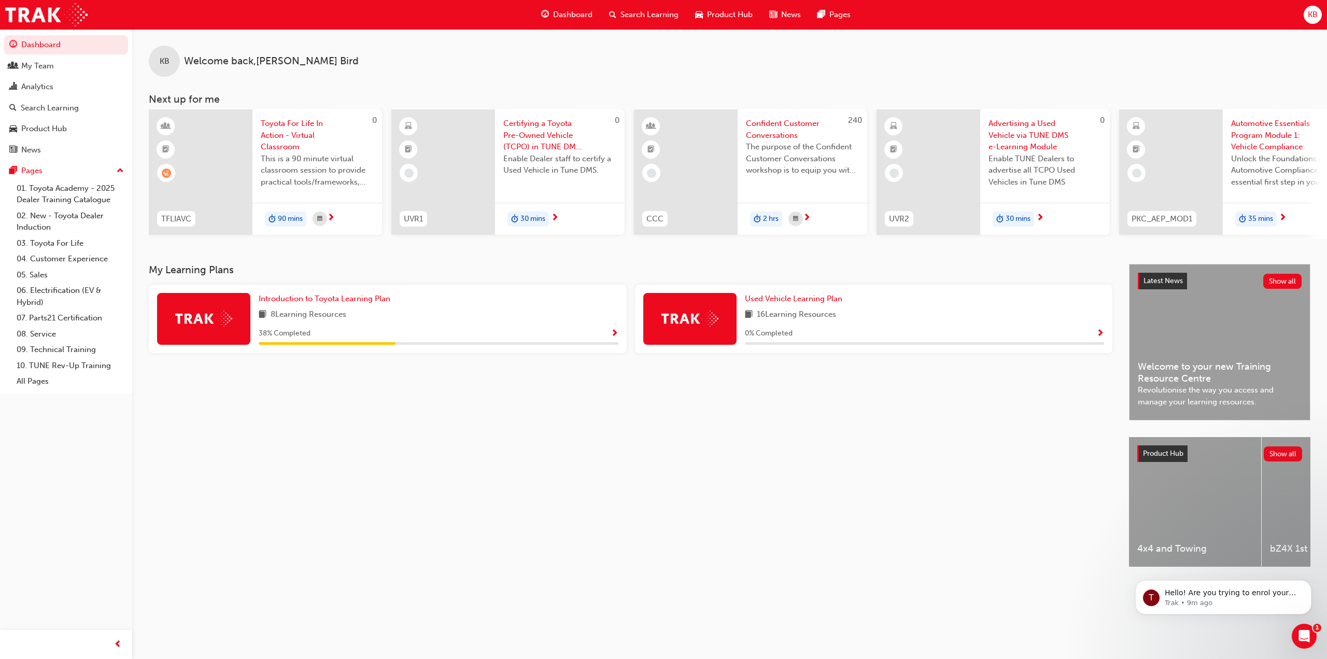
click at [630, 9] on span "Search Learning" at bounding box center [649, 15] width 58 height 12
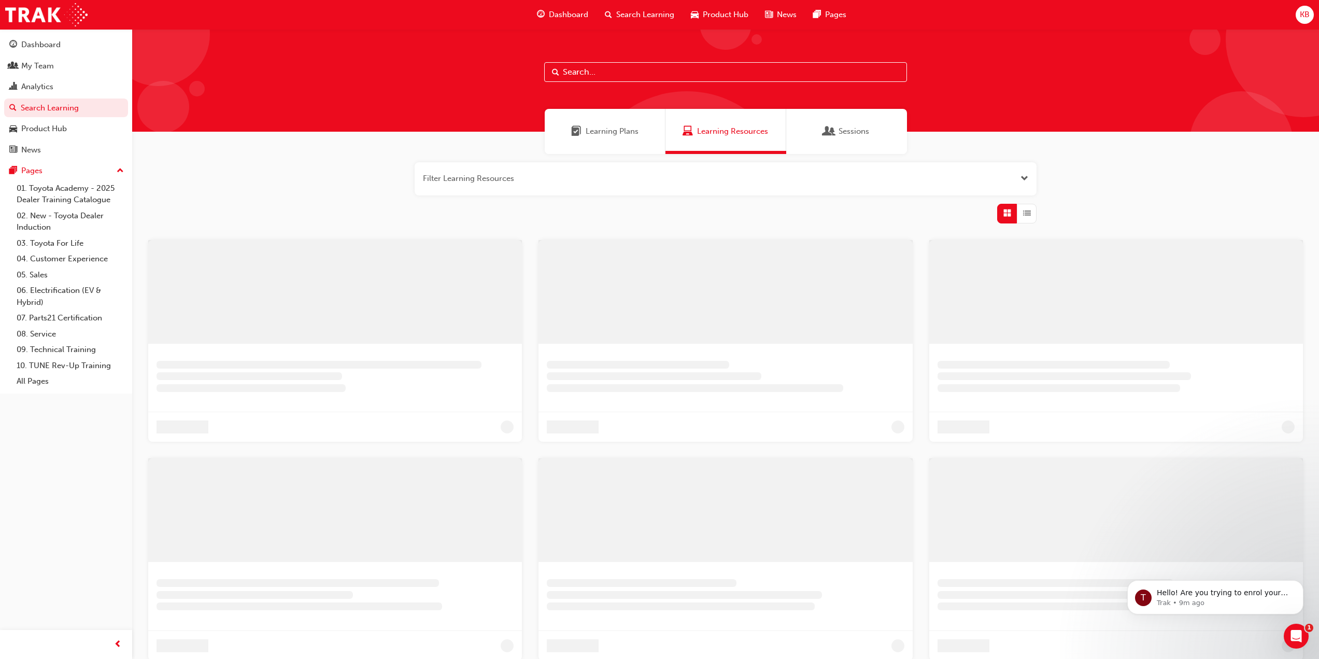
click at [640, 65] on input "text" at bounding box center [725, 72] width 363 height 20
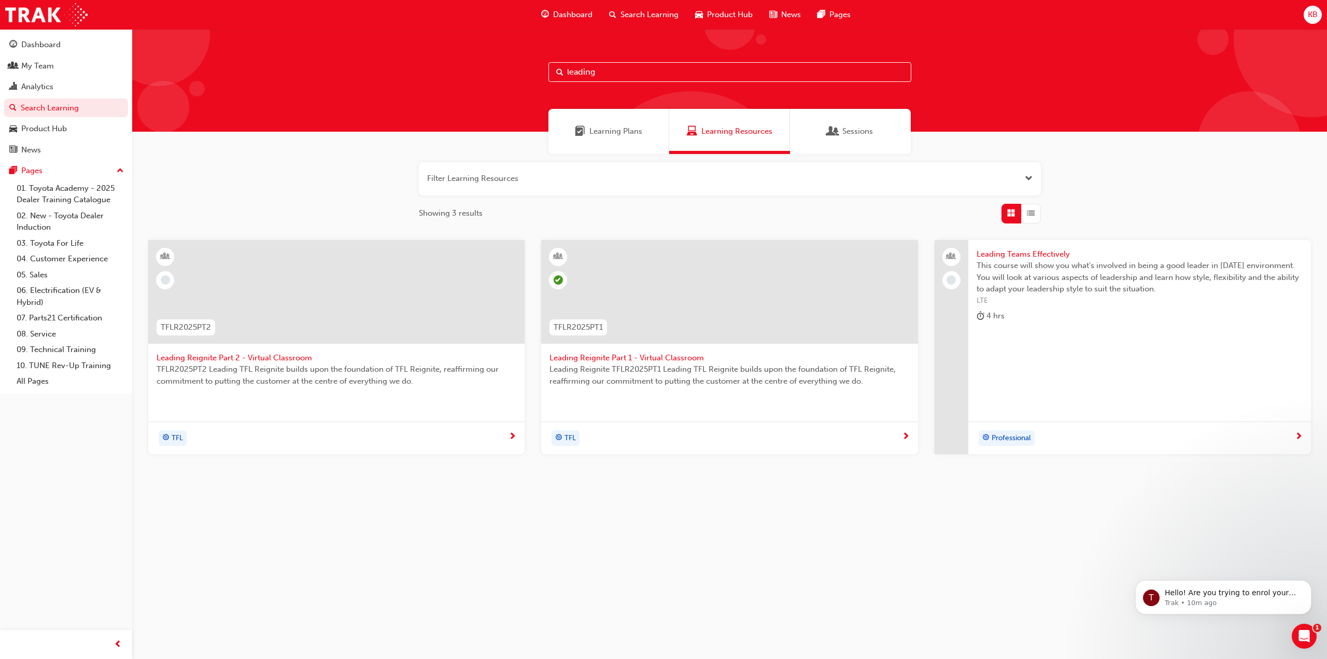
type input "leading"
click at [236, 357] on span "Leading Reignite Part 2 - Virtual Classroom" at bounding box center [336, 358] width 360 height 12
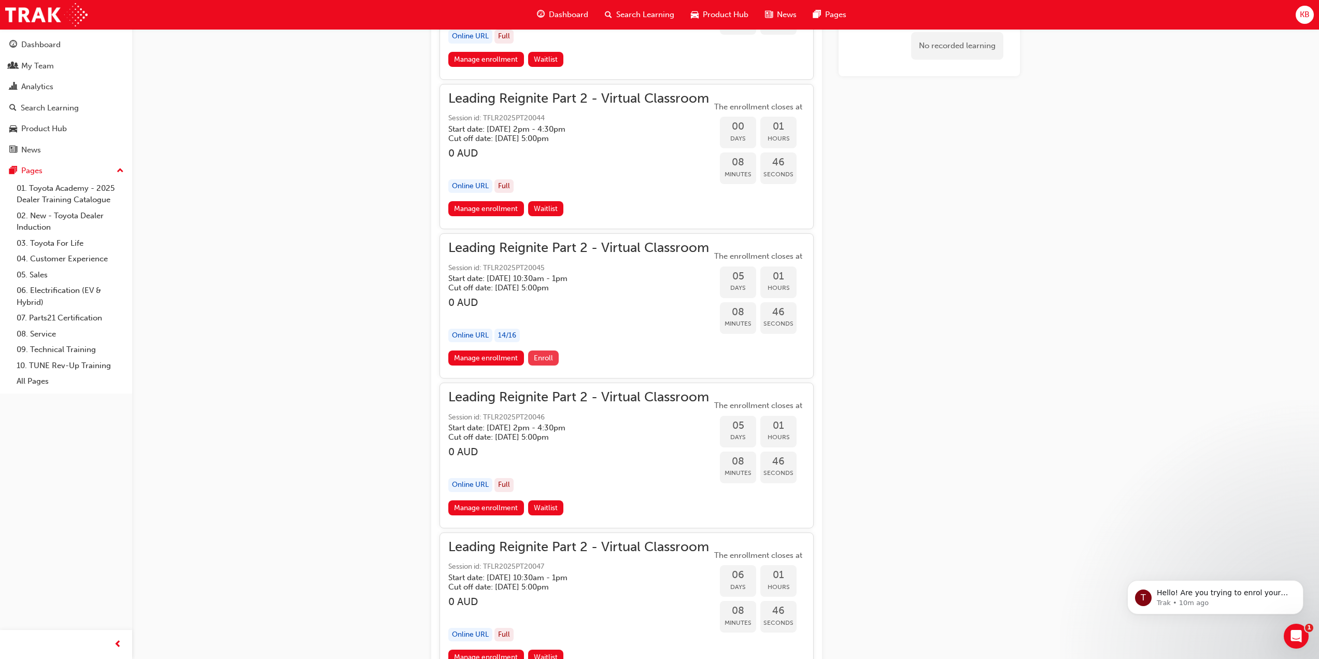
scroll to position [1201, 0]
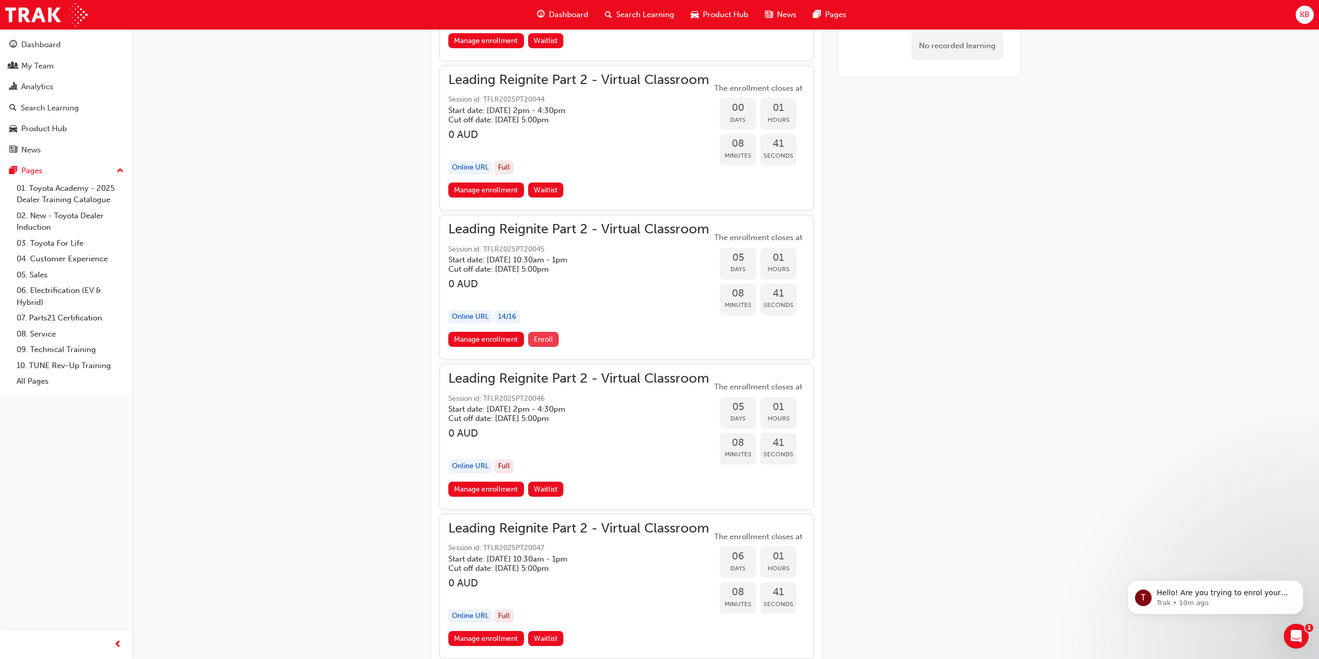
click at [545, 335] on span "Enroll" at bounding box center [543, 339] width 19 height 9
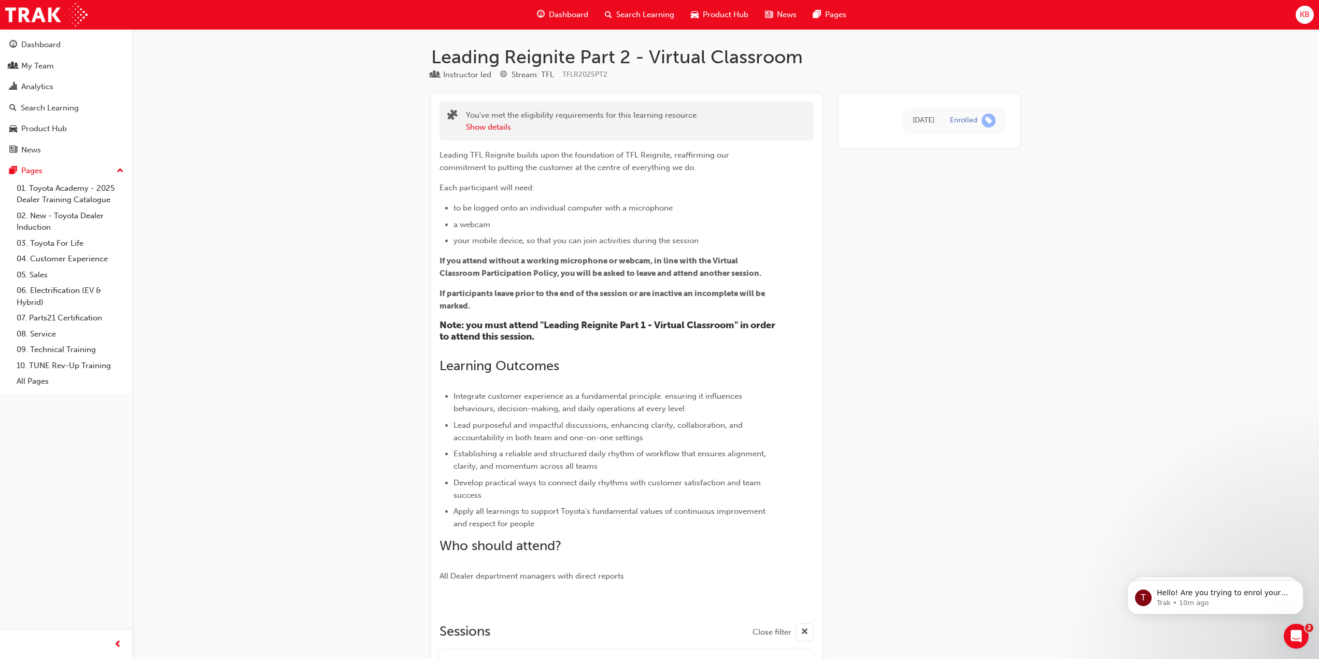
click at [566, 20] on span "Dashboard" at bounding box center [568, 15] width 39 height 12
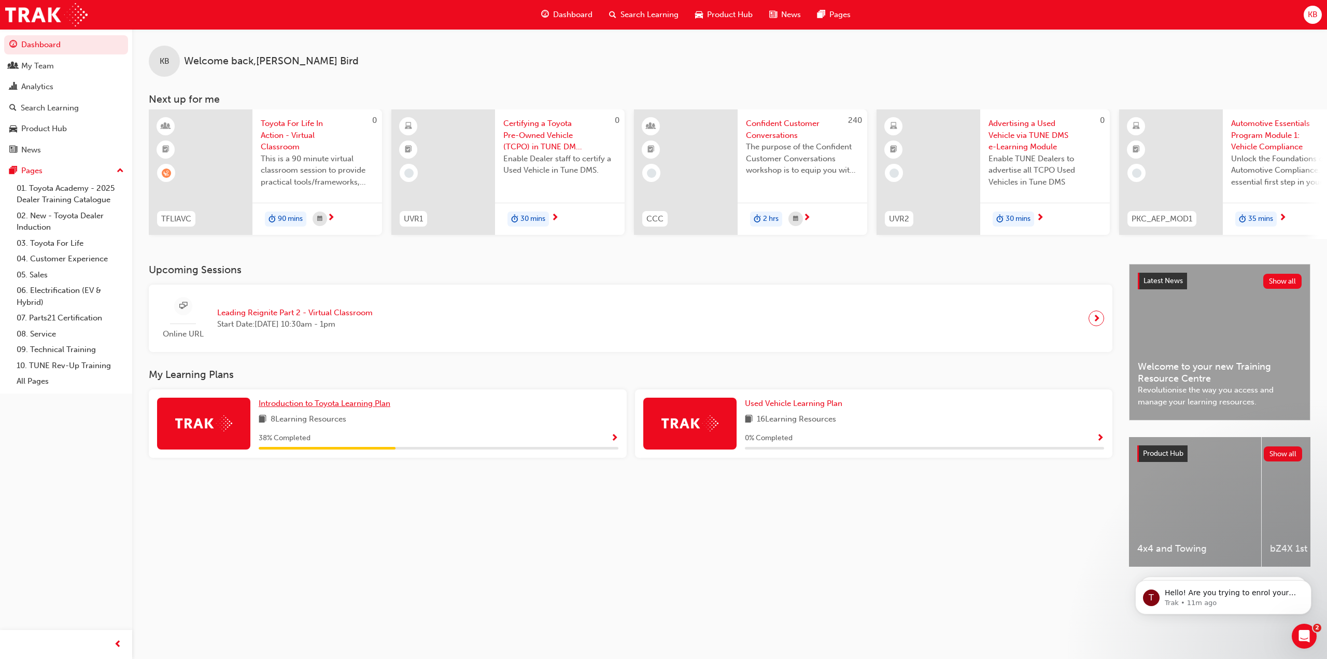
click at [350, 408] on span "Introduction to Toyota Learning Plan" at bounding box center [325, 402] width 132 height 9
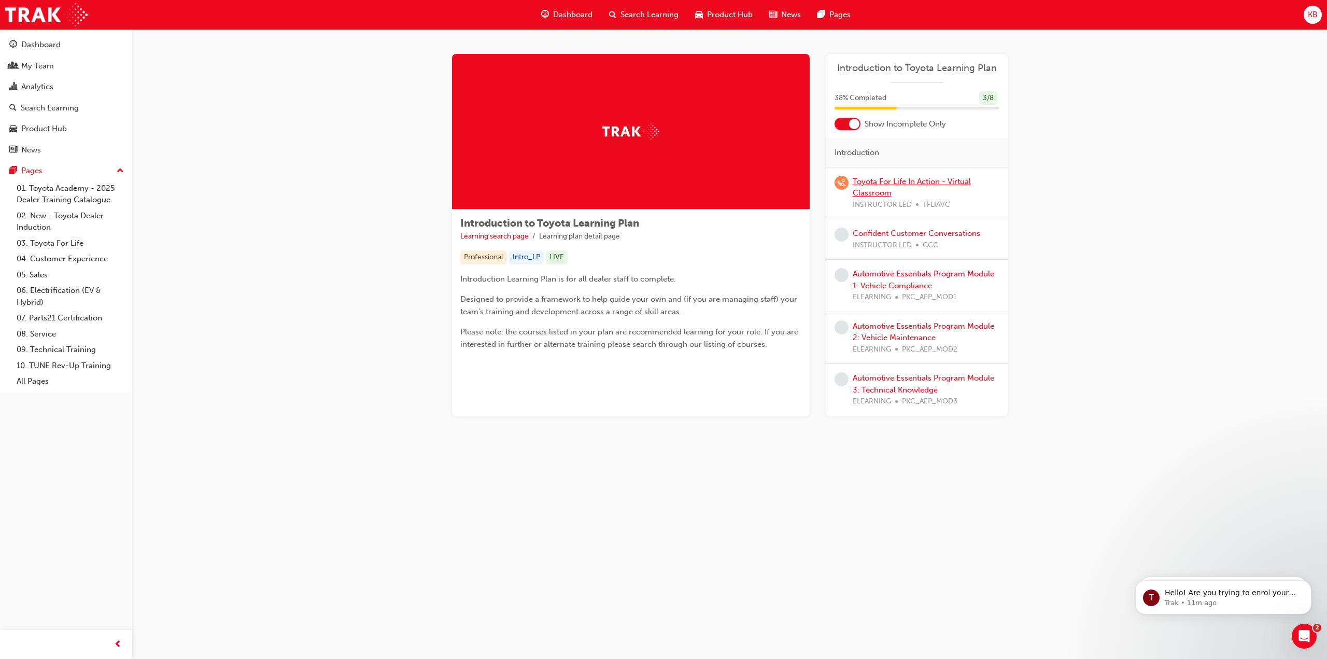
click at [956, 180] on link "Toyota For Life In Action - Virtual Classroom" at bounding box center [911, 187] width 118 height 21
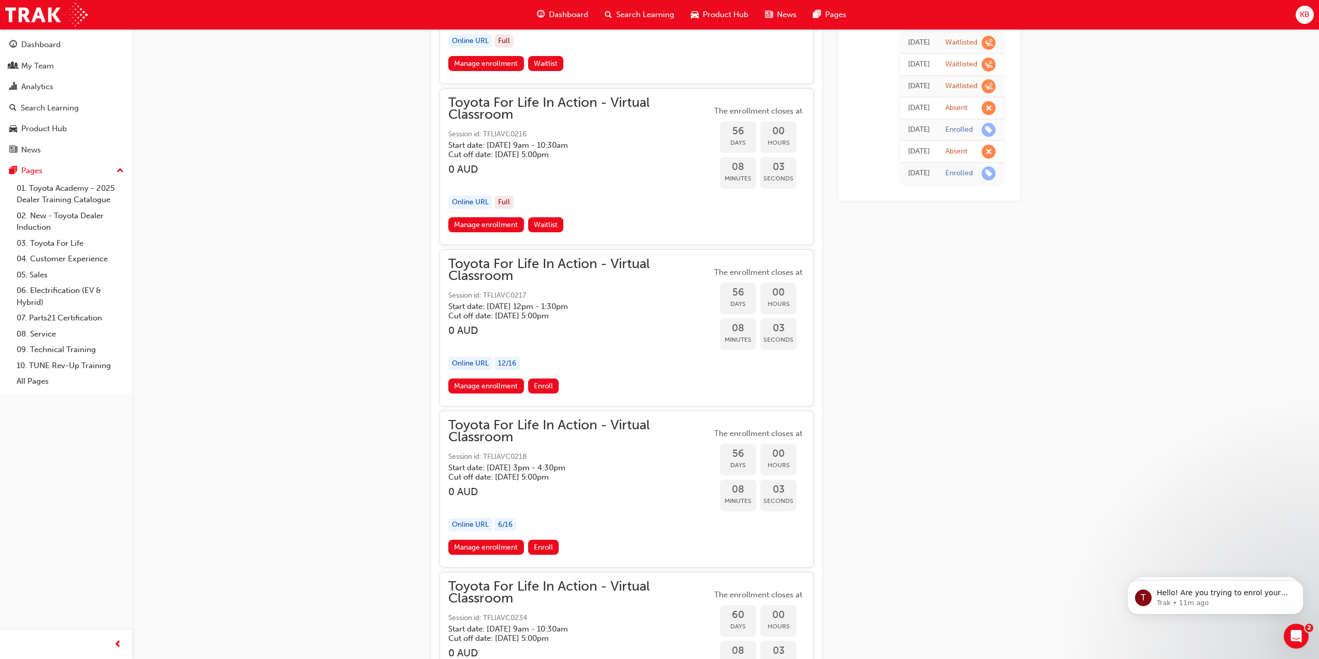
scroll to position [11853, 0]
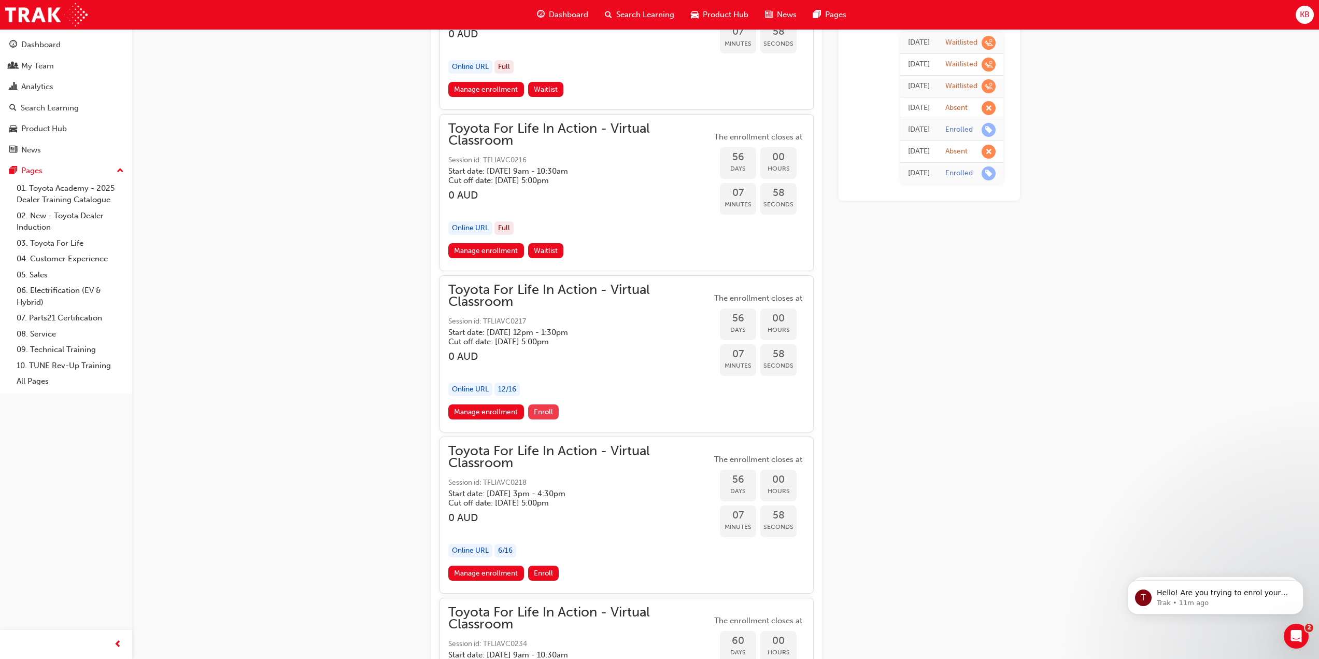
click at [548, 413] on span "Enroll" at bounding box center [543, 411] width 19 height 9
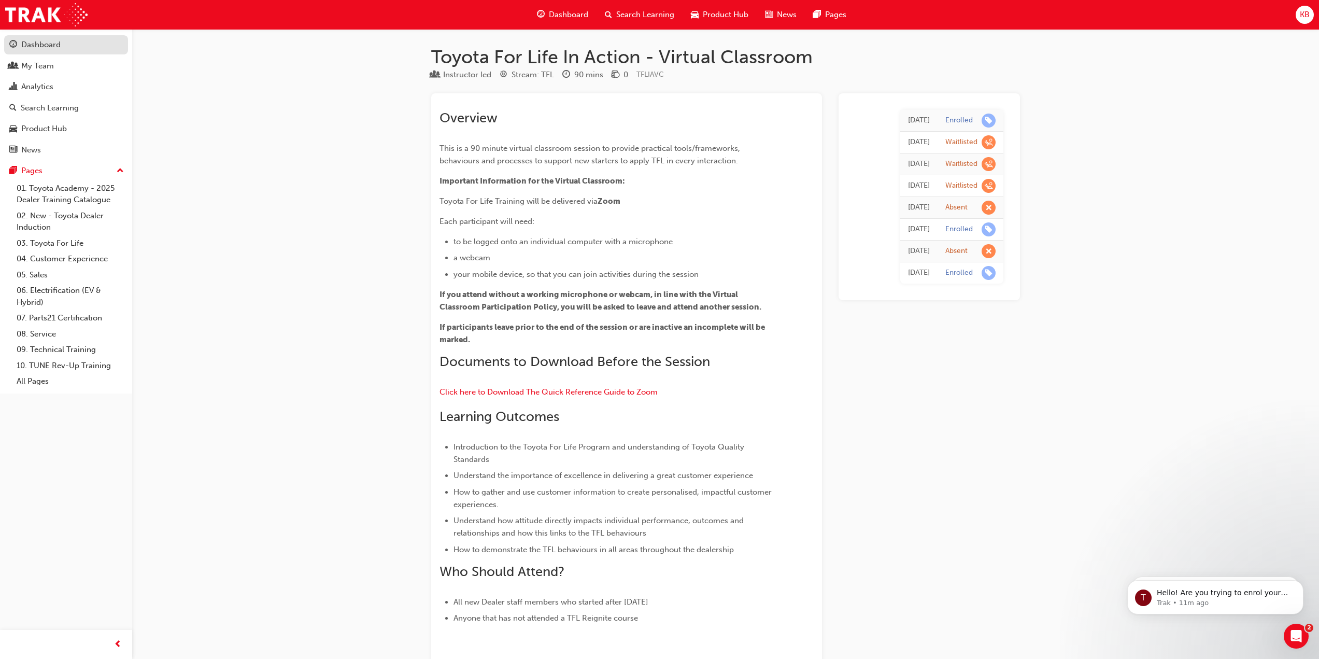
click at [57, 45] on div "Dashboard" at bounding box center [40, 45] width 39 height 12
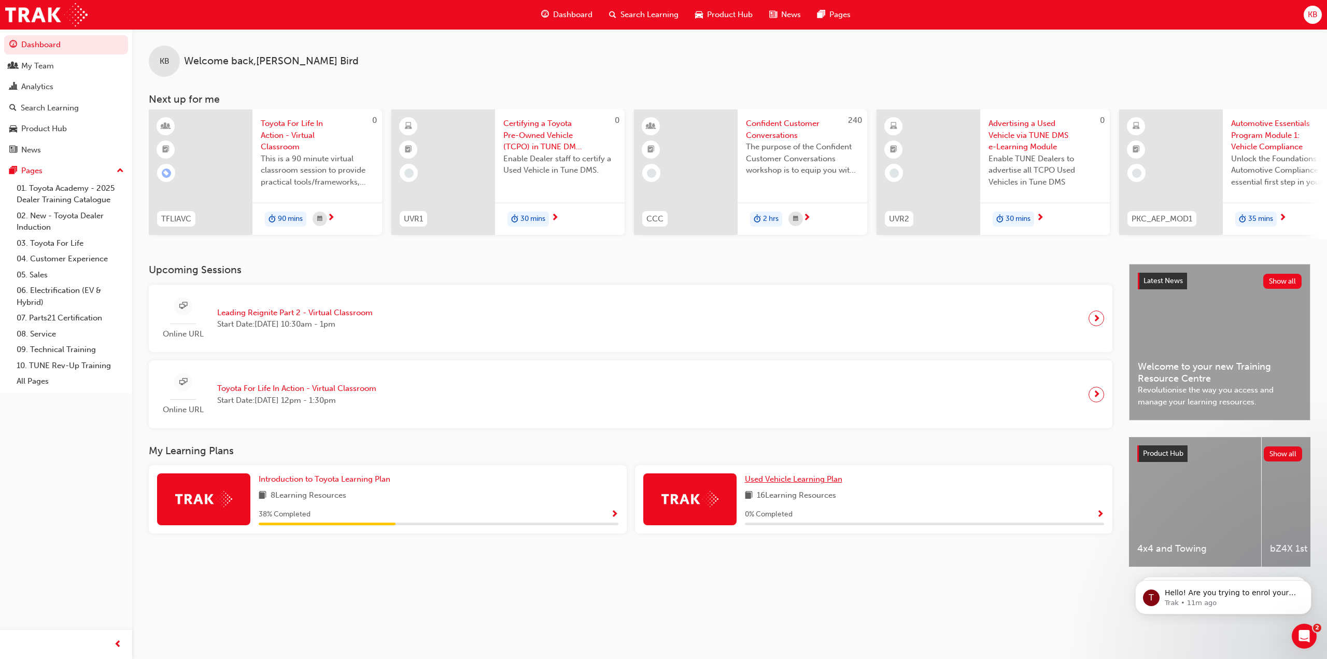
click at [781, 483] on span "Used Vehicle Learning Plan" at bounding box center [793, 478] width 97 height 9
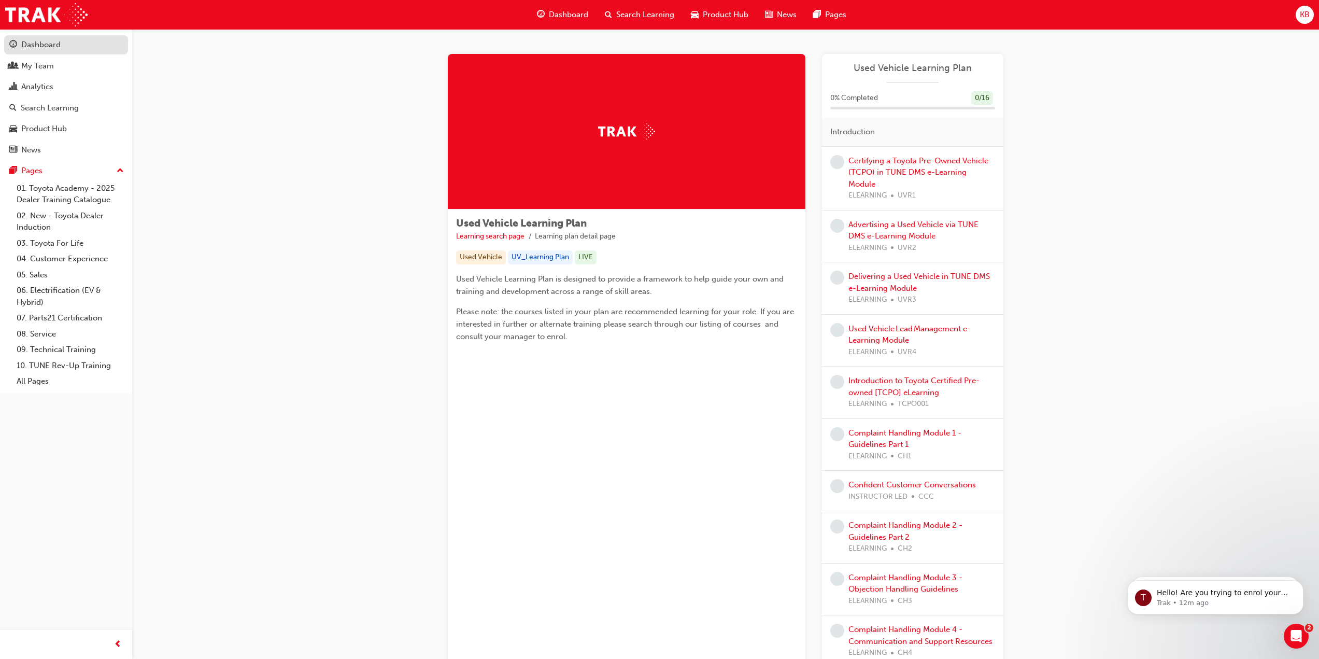
click at [26, 36] on link "Dashboard" at bounding box center [66, 44] width 124 height 19
